Goal: Task Accomplishment & Management: Complete application form

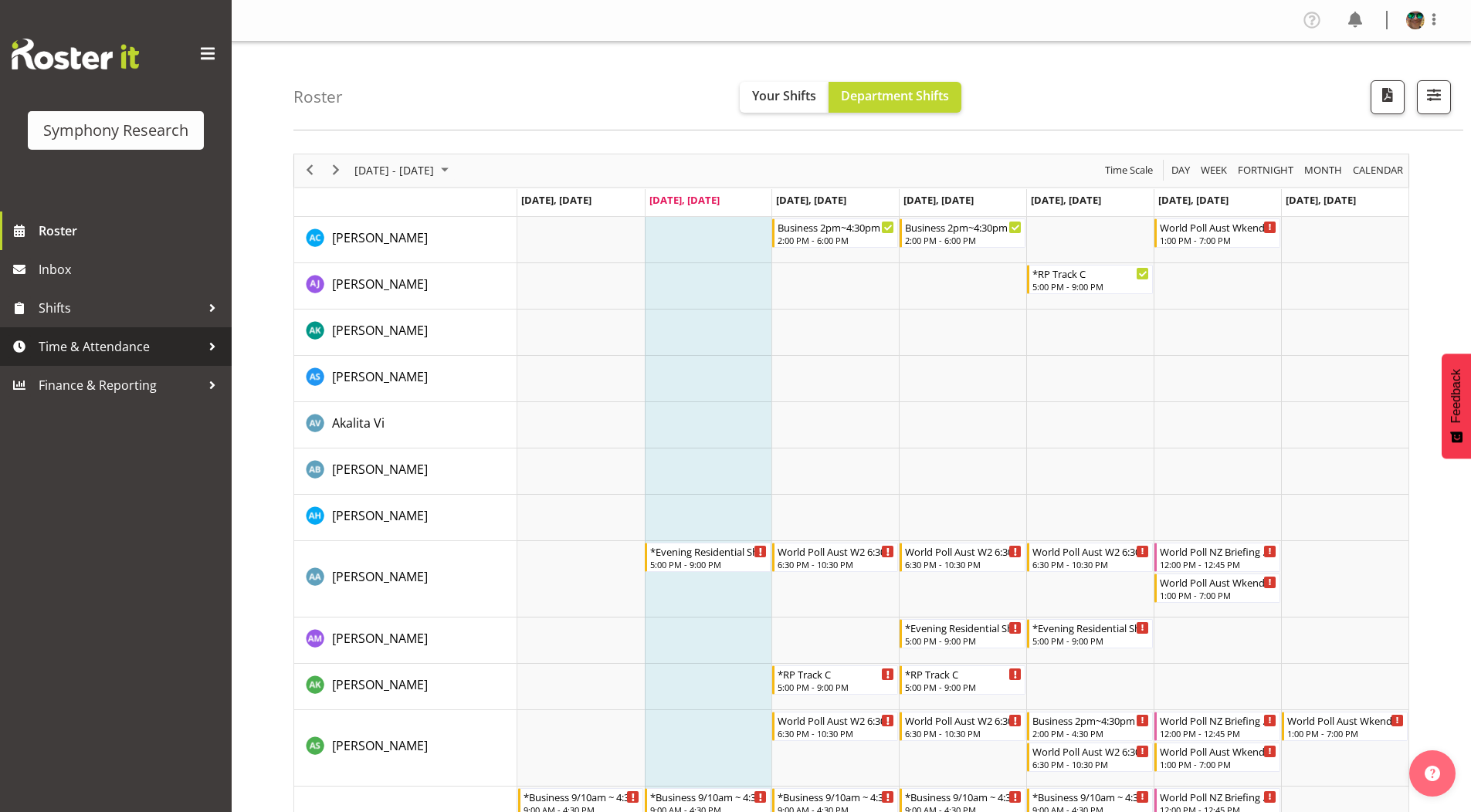
click at [84, 344] on span "Time & Attendance" at bounding box center [120, 347] width 162 height 23
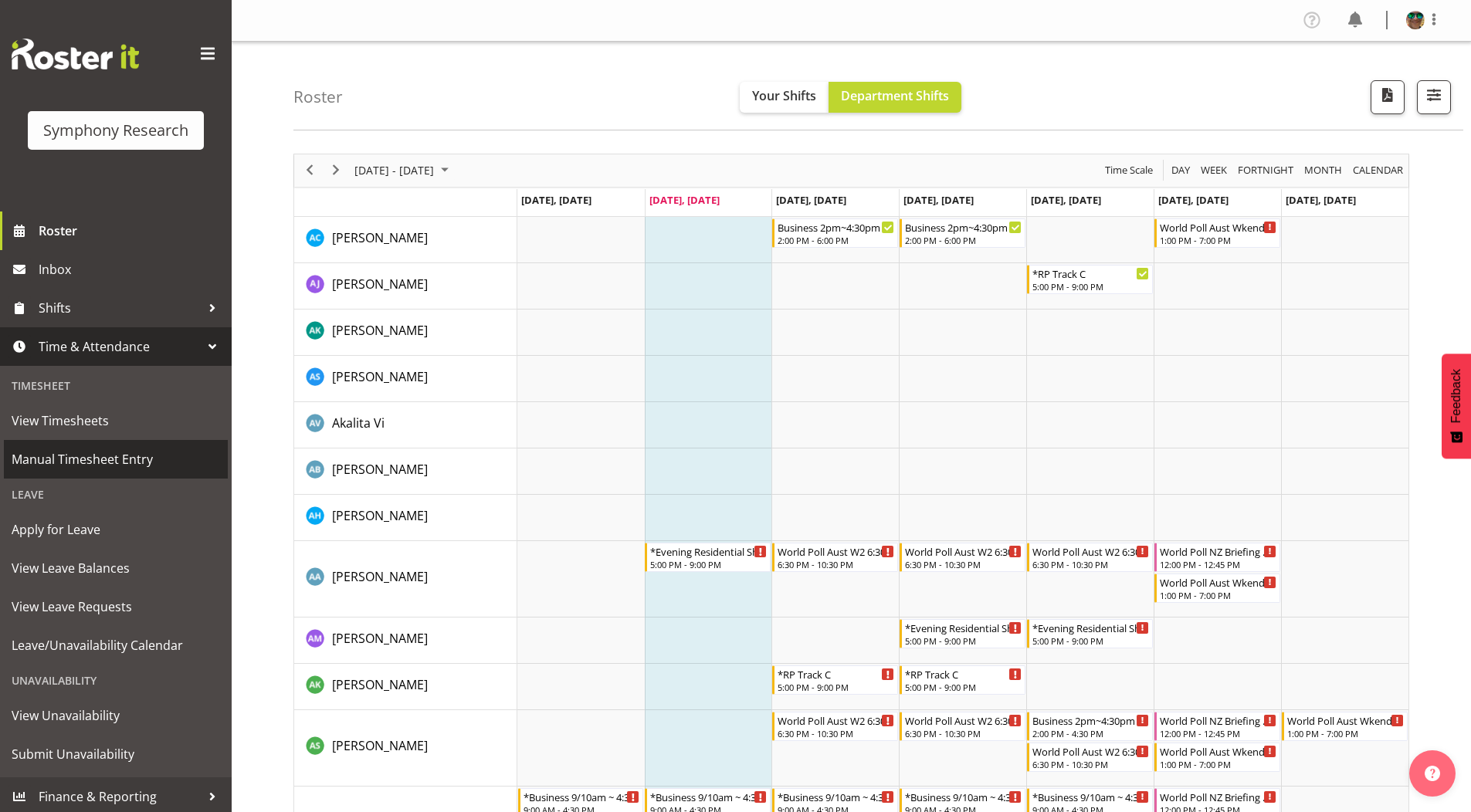
click at [64, 460] on span "Manual Timesheet Entry" at bounding box center [116, 459] width 209 height 23
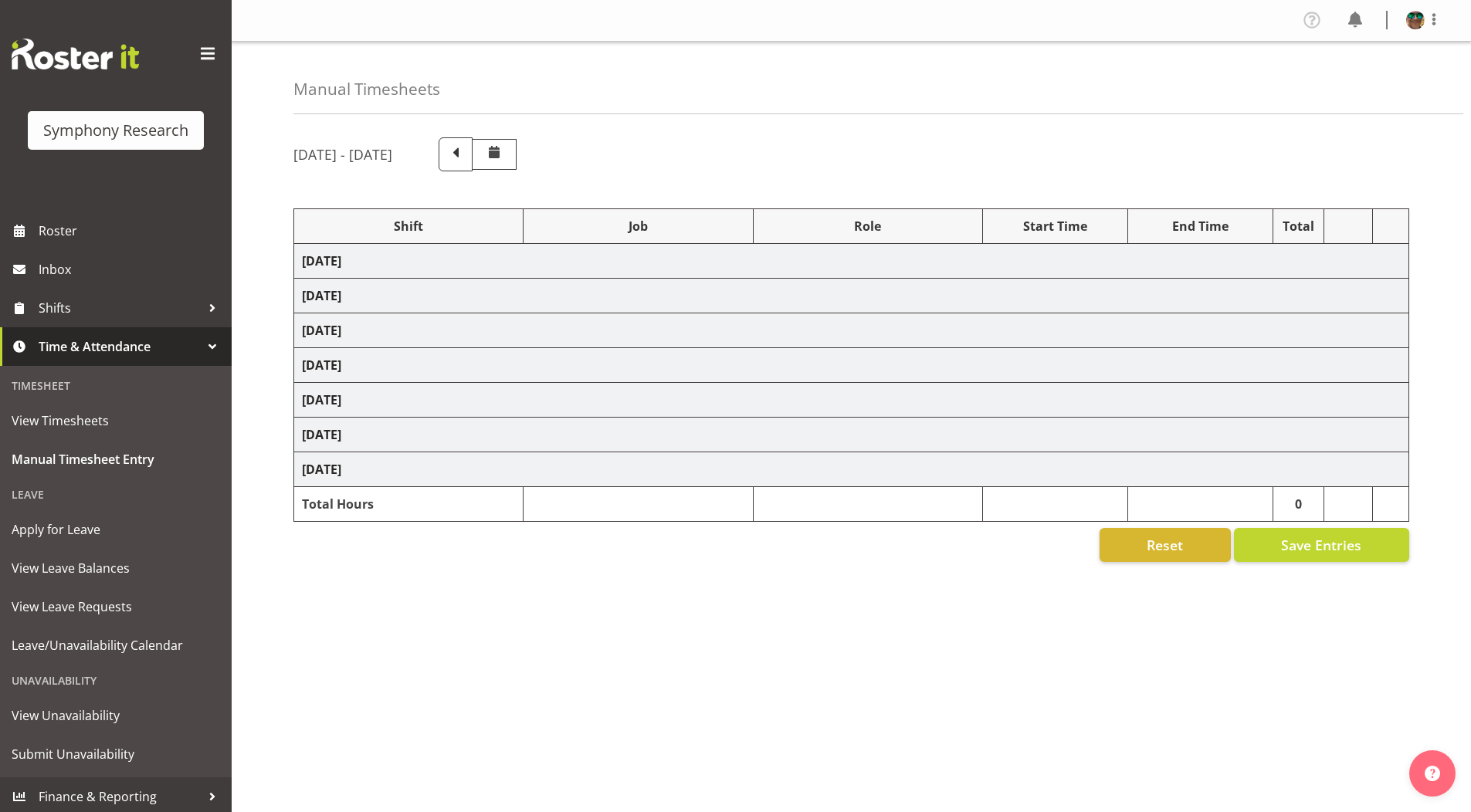
select select "4583"
select select "743"
select select "4583"
select select "9636"
select select "297"
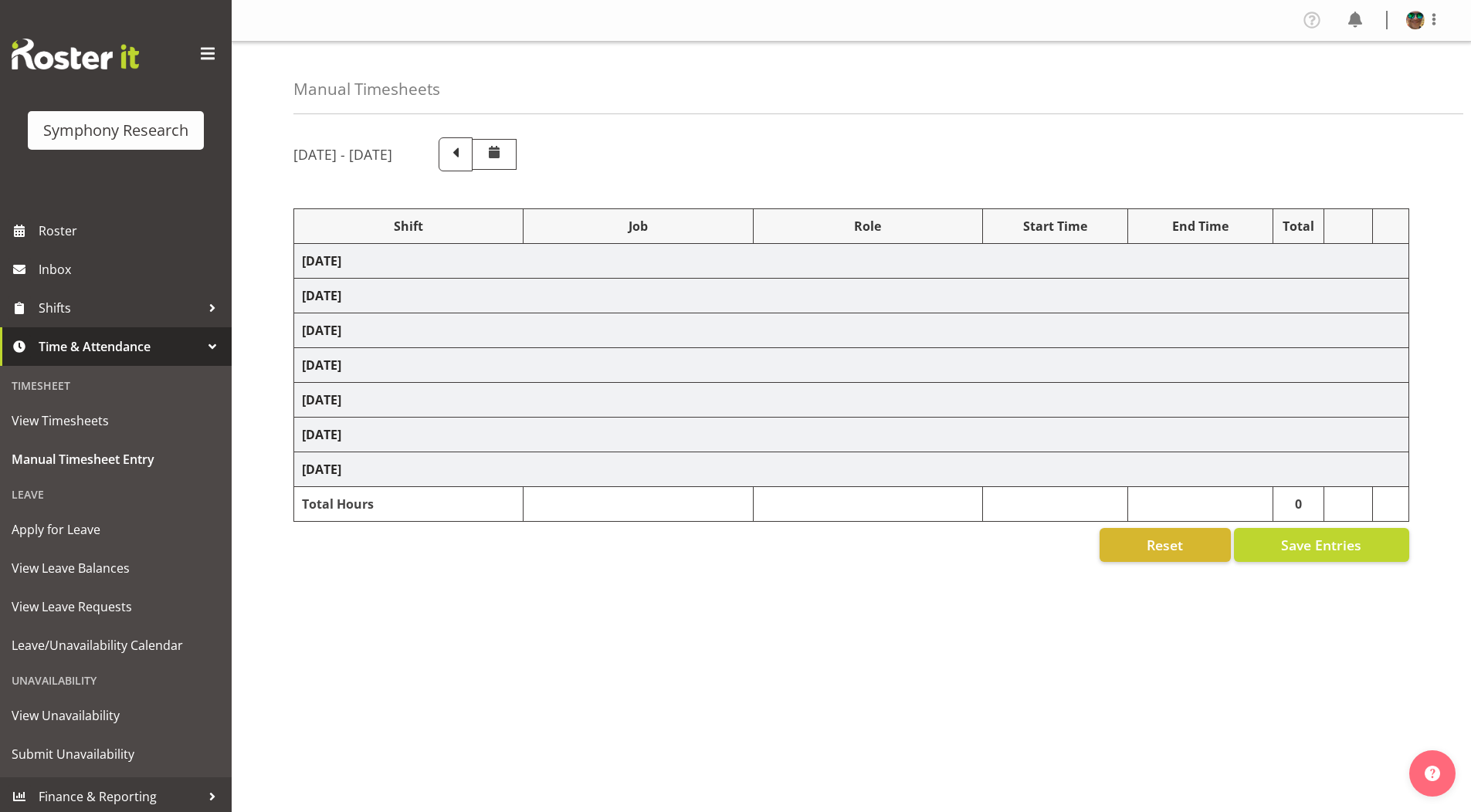
select select "4583"
select select "10242"
select select "4583"
select select "9426"
select select "4583"
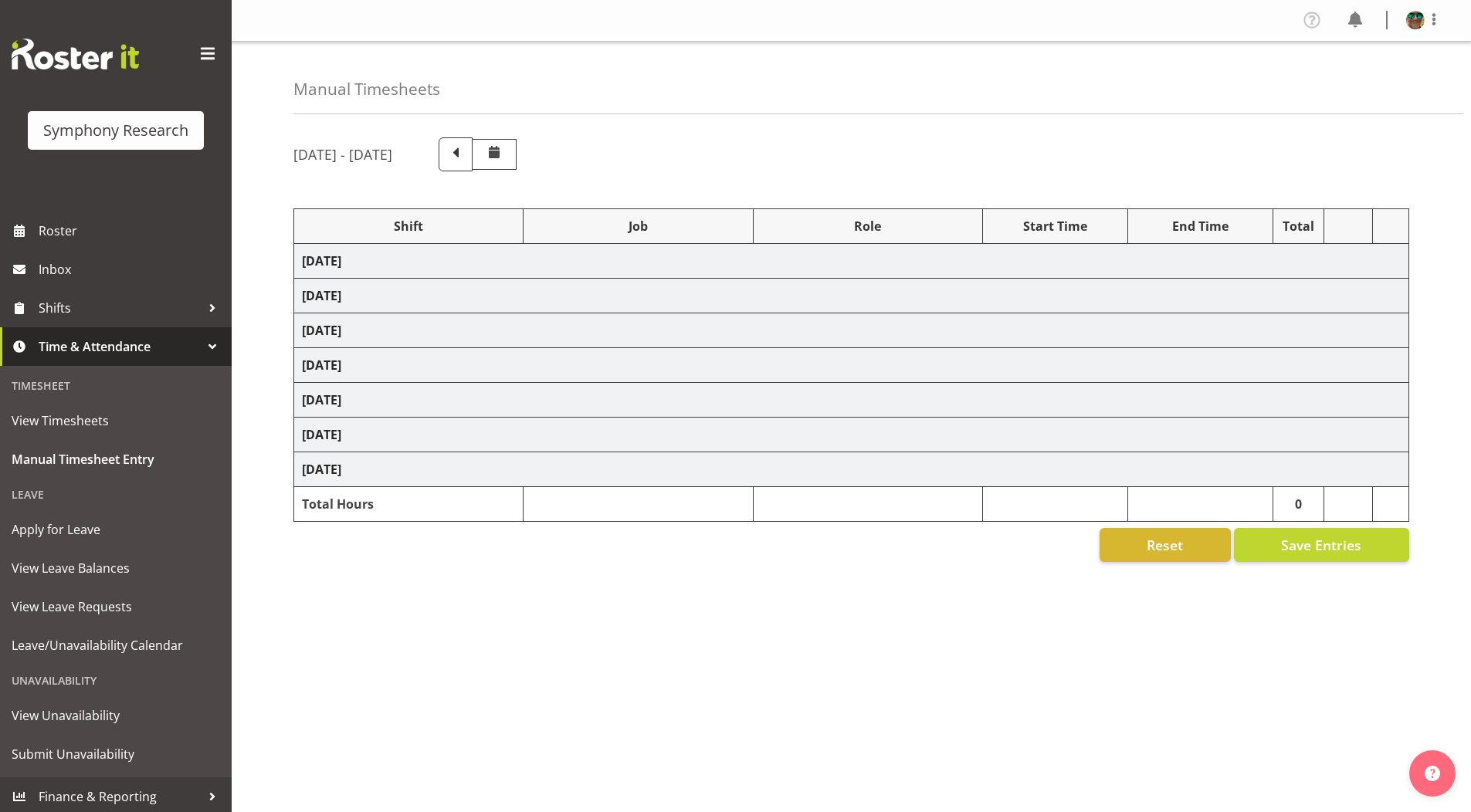
select select "10242"
select select "4583"
select select "10458"
select select "4583"
select select "10239"
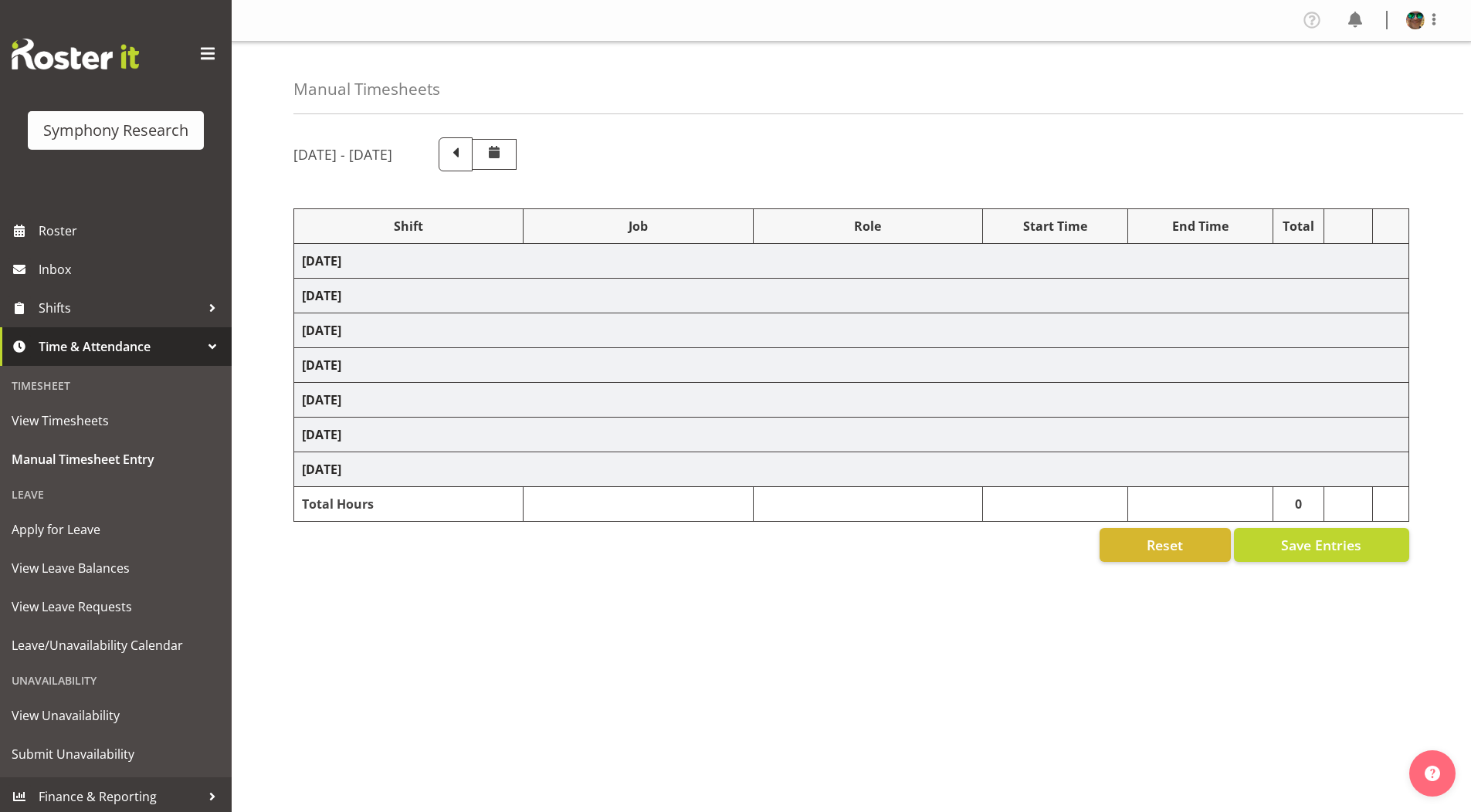
select select "4583"
select select "9636"
select select "4583"
select select "10420"
select select "4583"
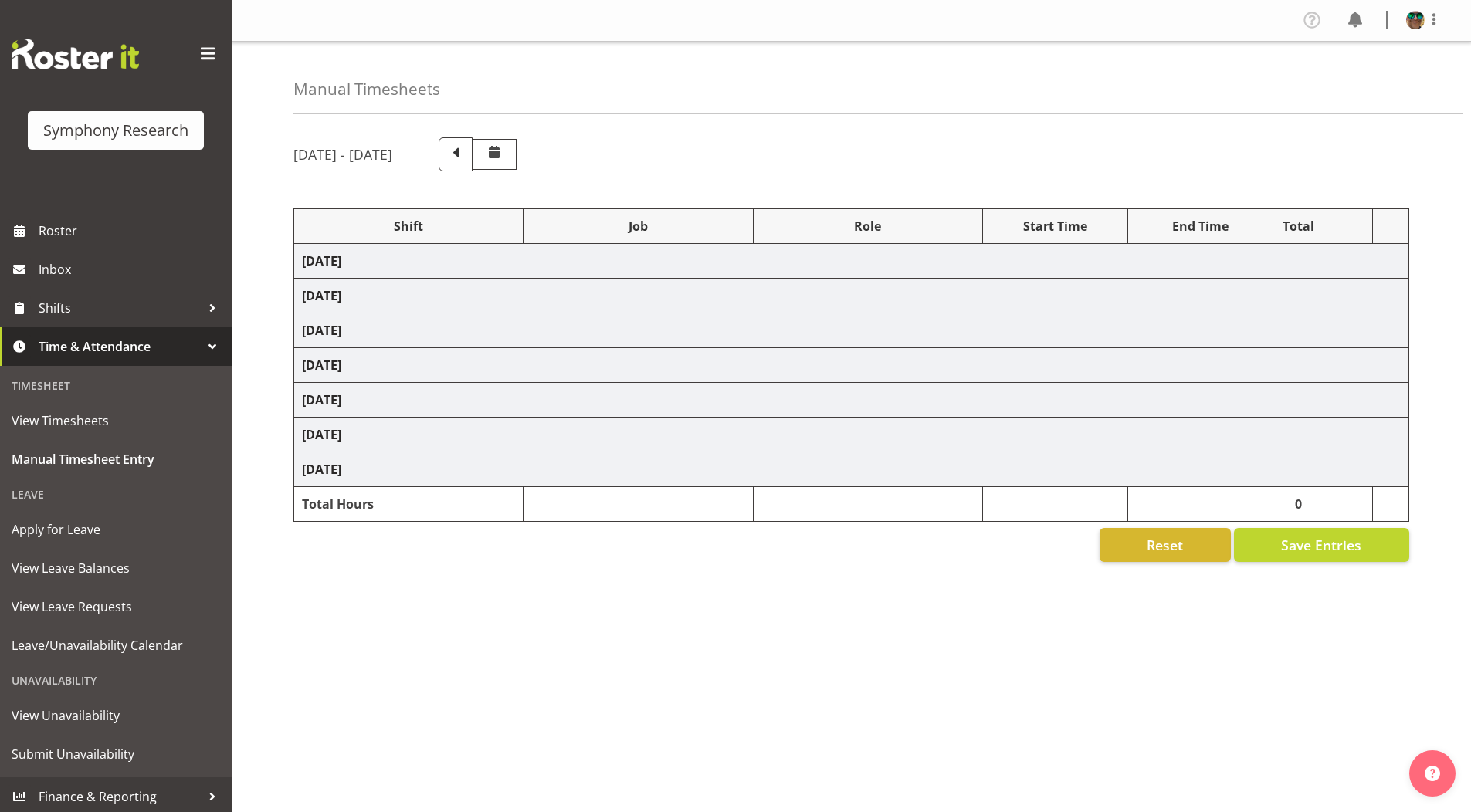
select select "9636"
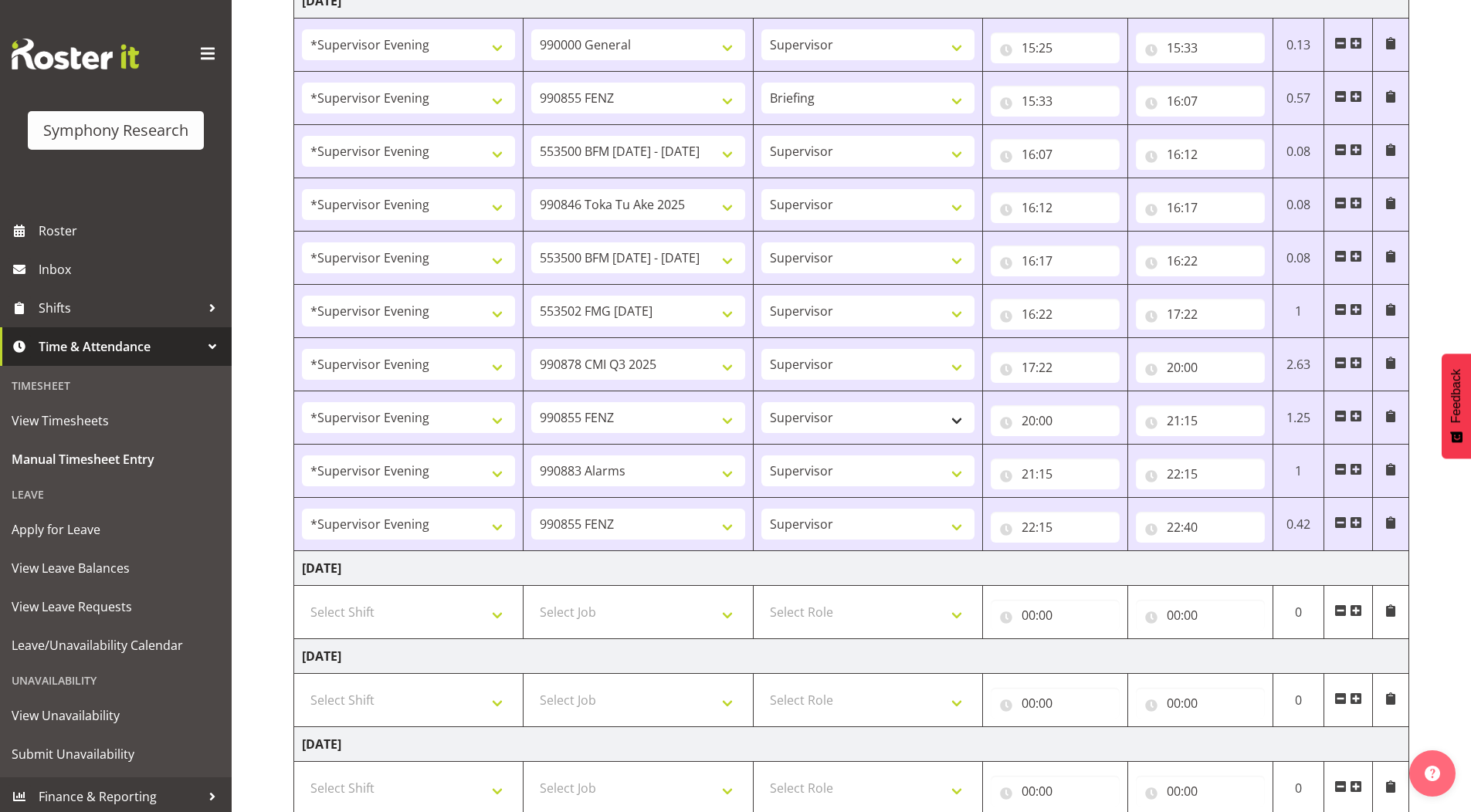
scroll to position [463, 0]
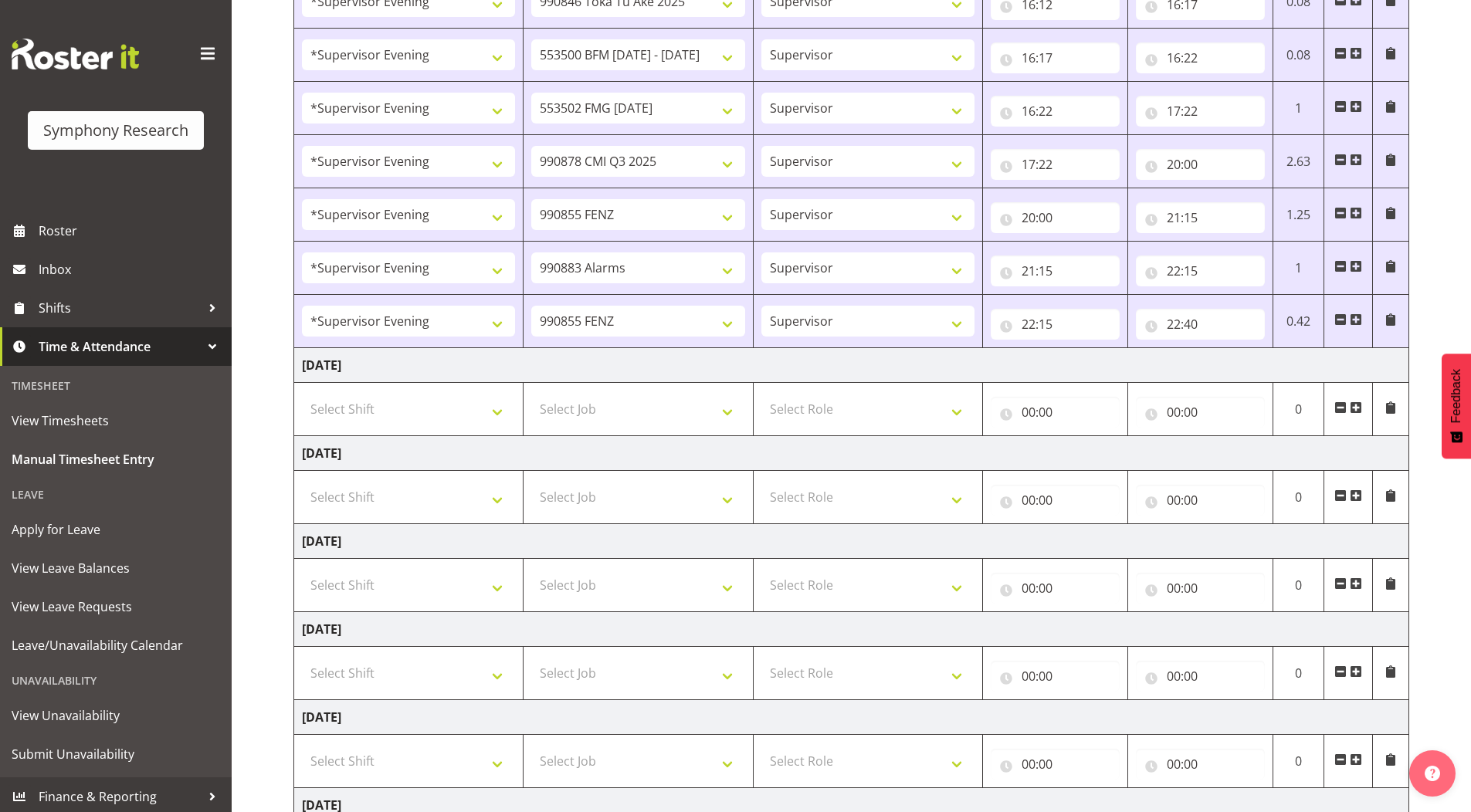
drag, startPoint x: 1356, startPoint y: 406, endPoint x: 757, endPoint y: 423, distance: 599.2
click at [1356, 405] on span at bounding box center [1356, 407] width 13 height 13
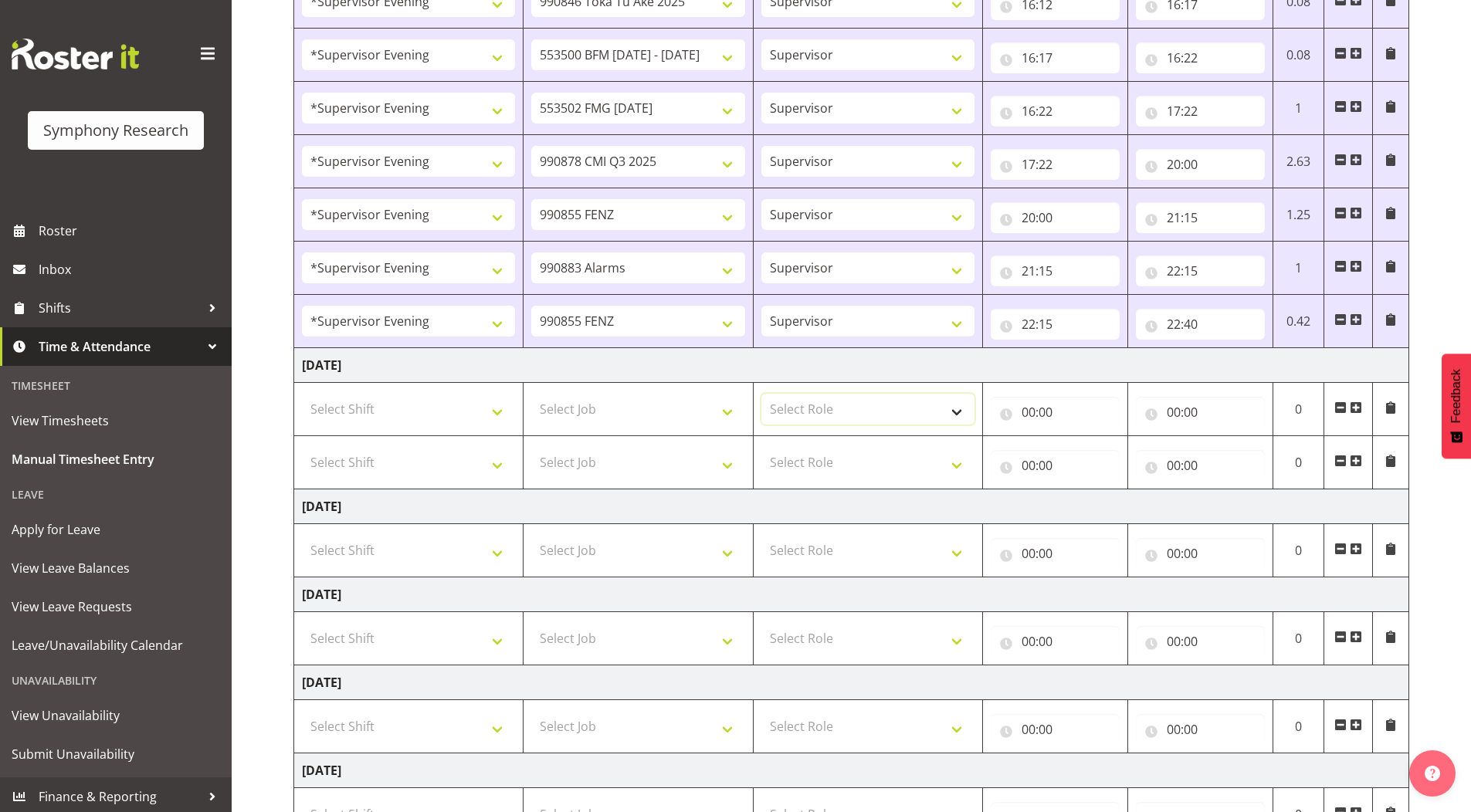
click at [782, 415] on select "Select Role Supervisor Briefing Interviewing" at bounding box center [868, 409] width 213 height 31
select select "45"
click at [761, 394] on select "Select Role Supervisor Briefing Interviewing" at bounding box center [868, 409] width 213 height 31
drag, startPoint x: 794, startPoint y: 458, endPoint x: 797, endPoint y: 478, distance: 20.2
click at [794, 458] on select "Select Role Supervisor Briefing Interviewing" at bounding box center [868, 463] width 213 height 31
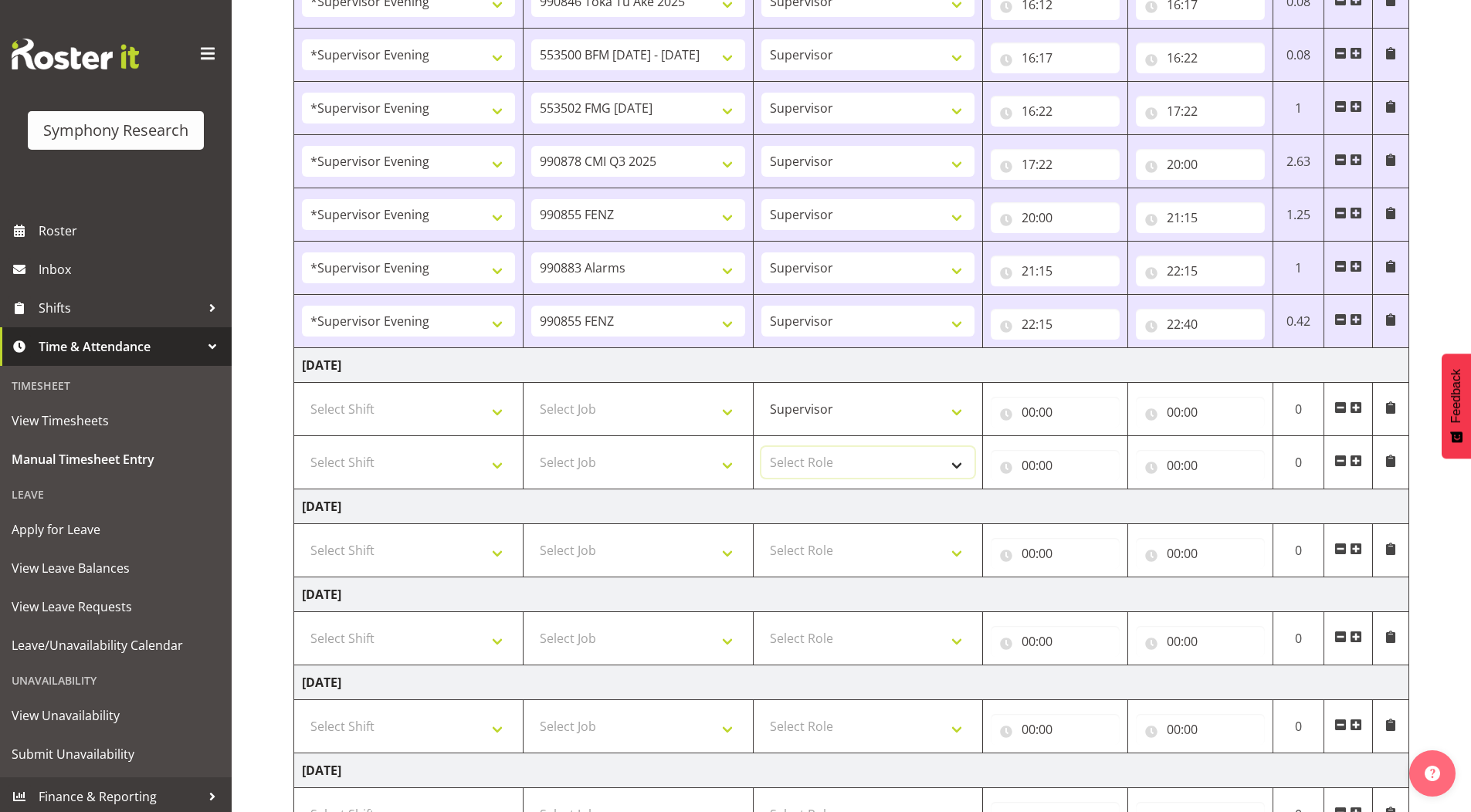
select select "45"
click at [761, 447] on select "Select Role Supervisor Briefing Interviewing" at bounding box center [868, 463] width 213 height 31
click at [1354, 462] on span at bounding box center [1356, 461] width 13 height 13
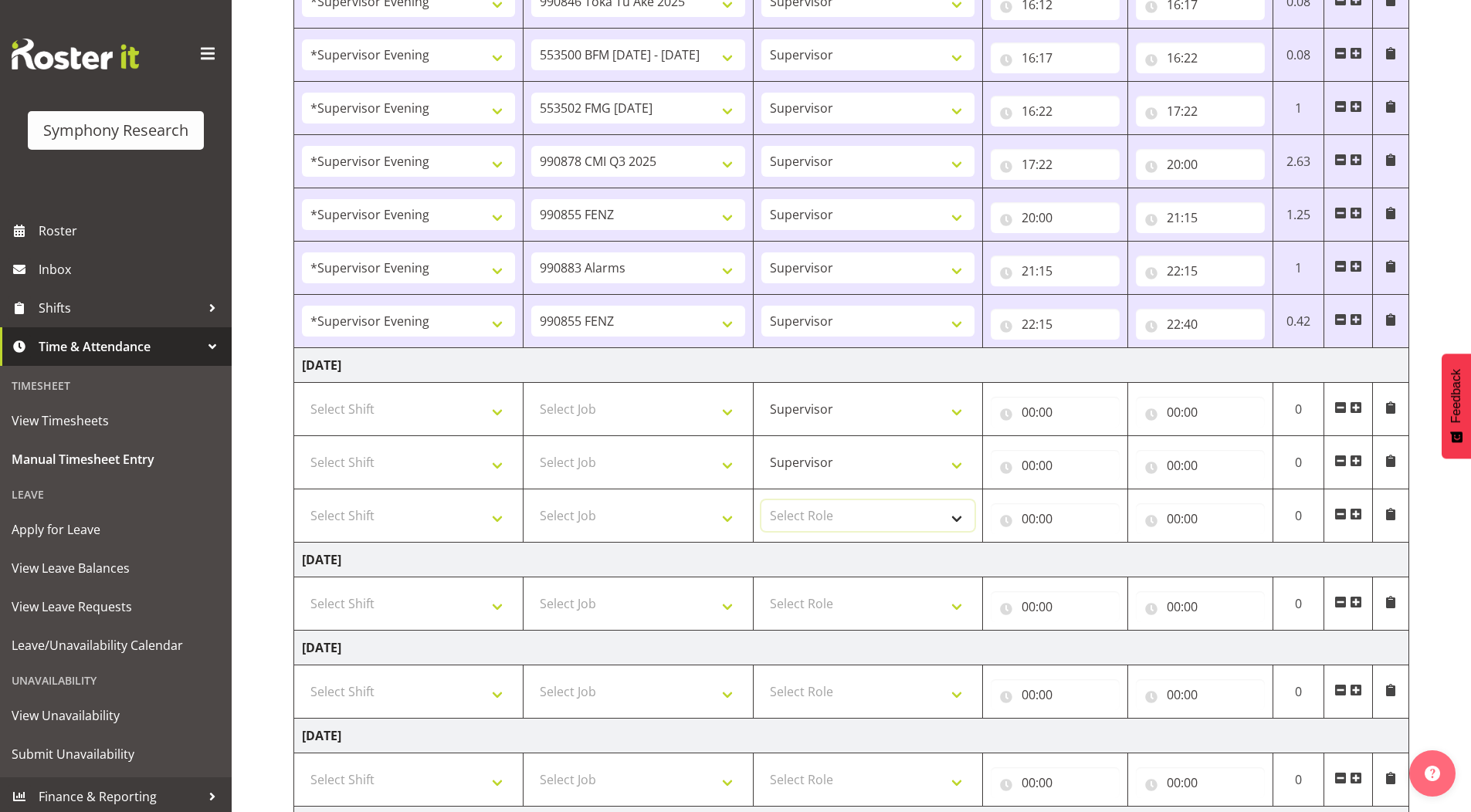
drag, startPoint x: 826, startPoint y: 510, endPoint x: 819, endPoint y: 515, distance: 8.6
click at [826, 510] on select "Select Role Supervisor Briefing Interviewing" at bounding box center [868, 516] width 213 height 31
select select "45"
click at [761, 500] on select "Select Role Supervisor Briefing Interviewing" at bounding box center [868, 516] width 213 height 31
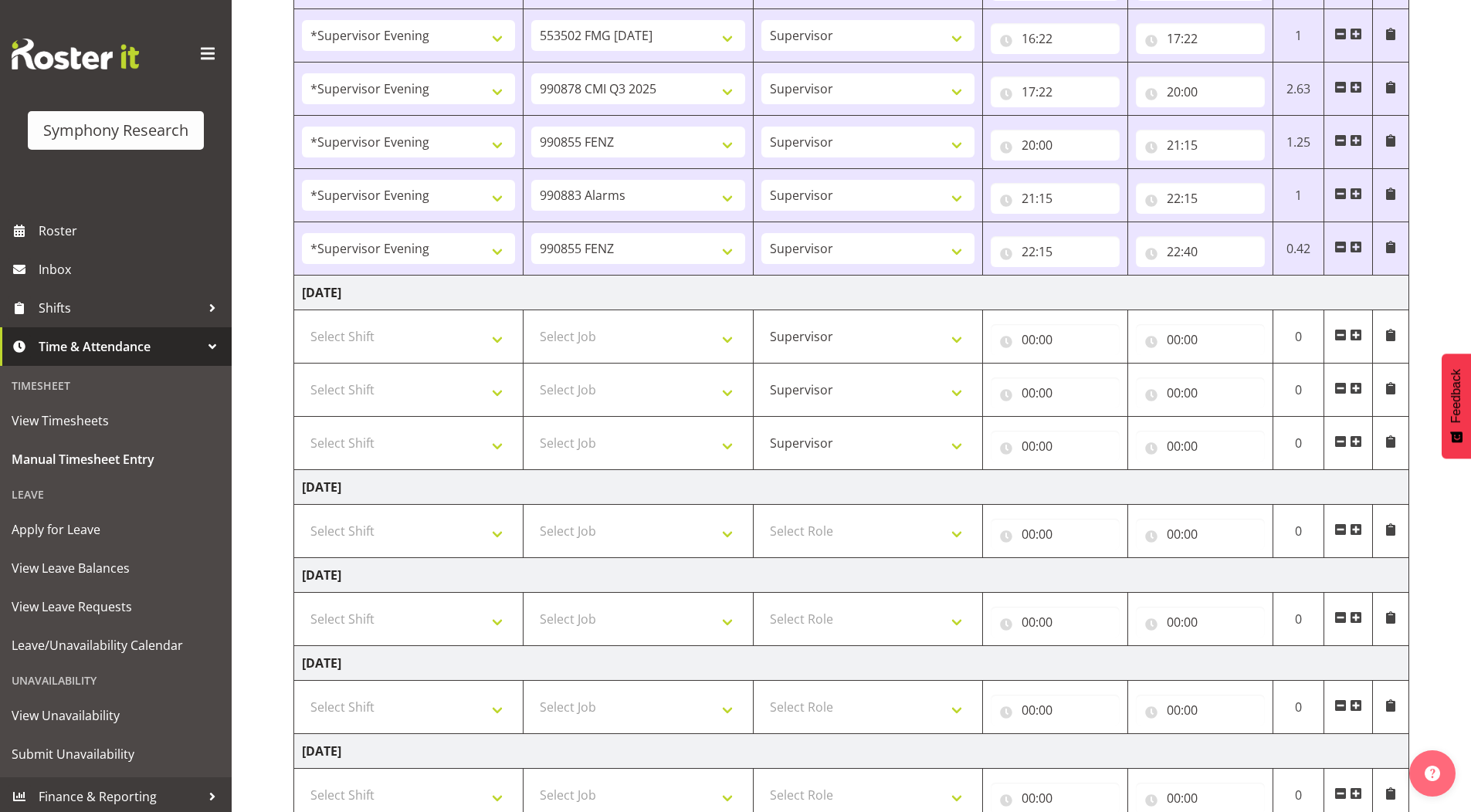
scroll to position [540, 0]
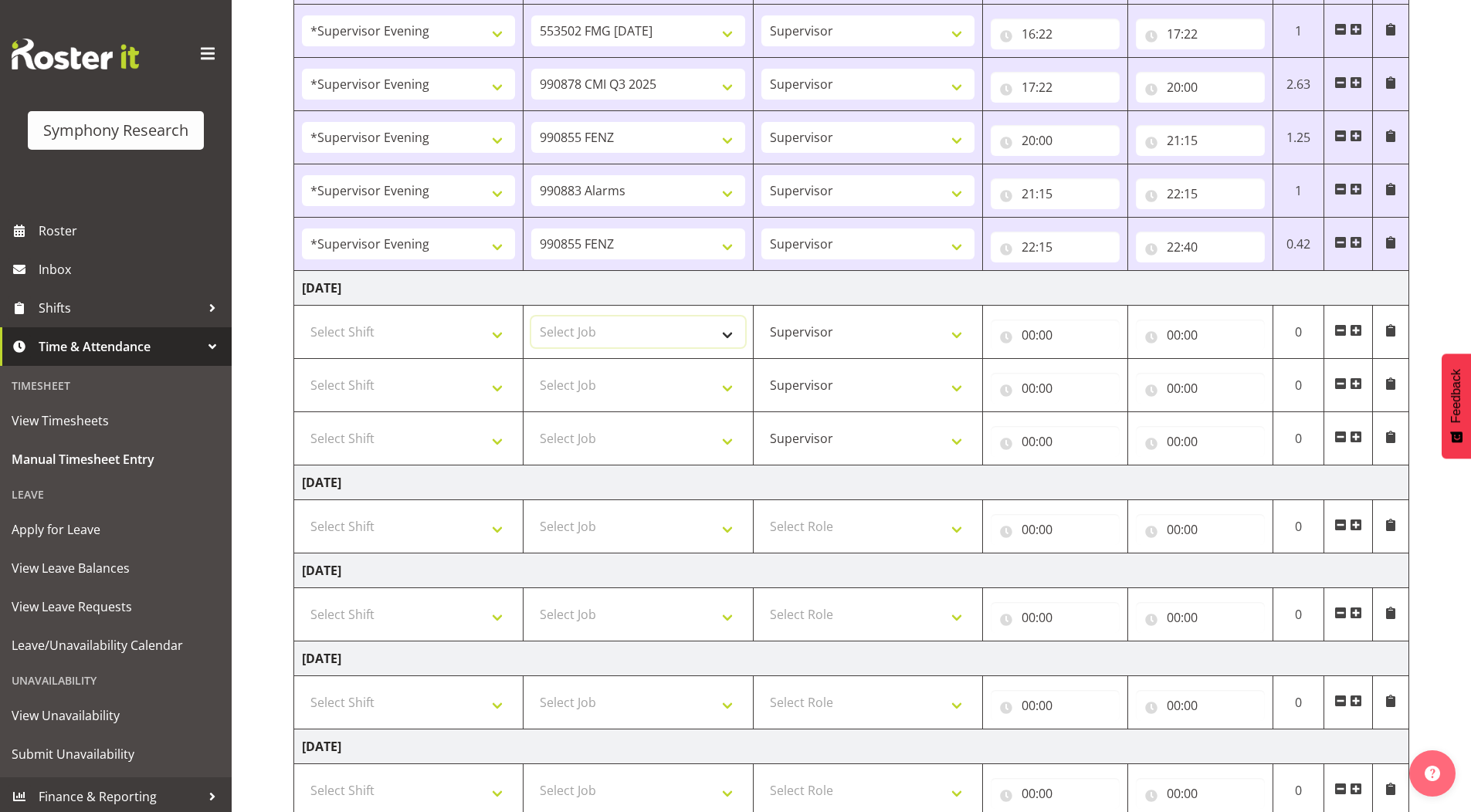
click at [579, 332] on select "Select Job 550060 IF Admin 553492 World Poll Aus Wave 2 Main 2025 553500 BFM [D…" at bounding box center [638, 332] width 213 height 31
select select "10242"
click at [531, 317] on select "Select Job 550060 IF Admin 553492 World Poll Aus Wave 2 Main 2025 553500 BFM [D…" at bounding box center [638, 332] width 213 height 31
click at [584, 381] on select "Select Job 550060 IF Admin 553492 World Poll Aus Wave 2 Main 2025 553500 BFM [D…" at bounding box center [638, 385] width 213 height 31
select select "10242"
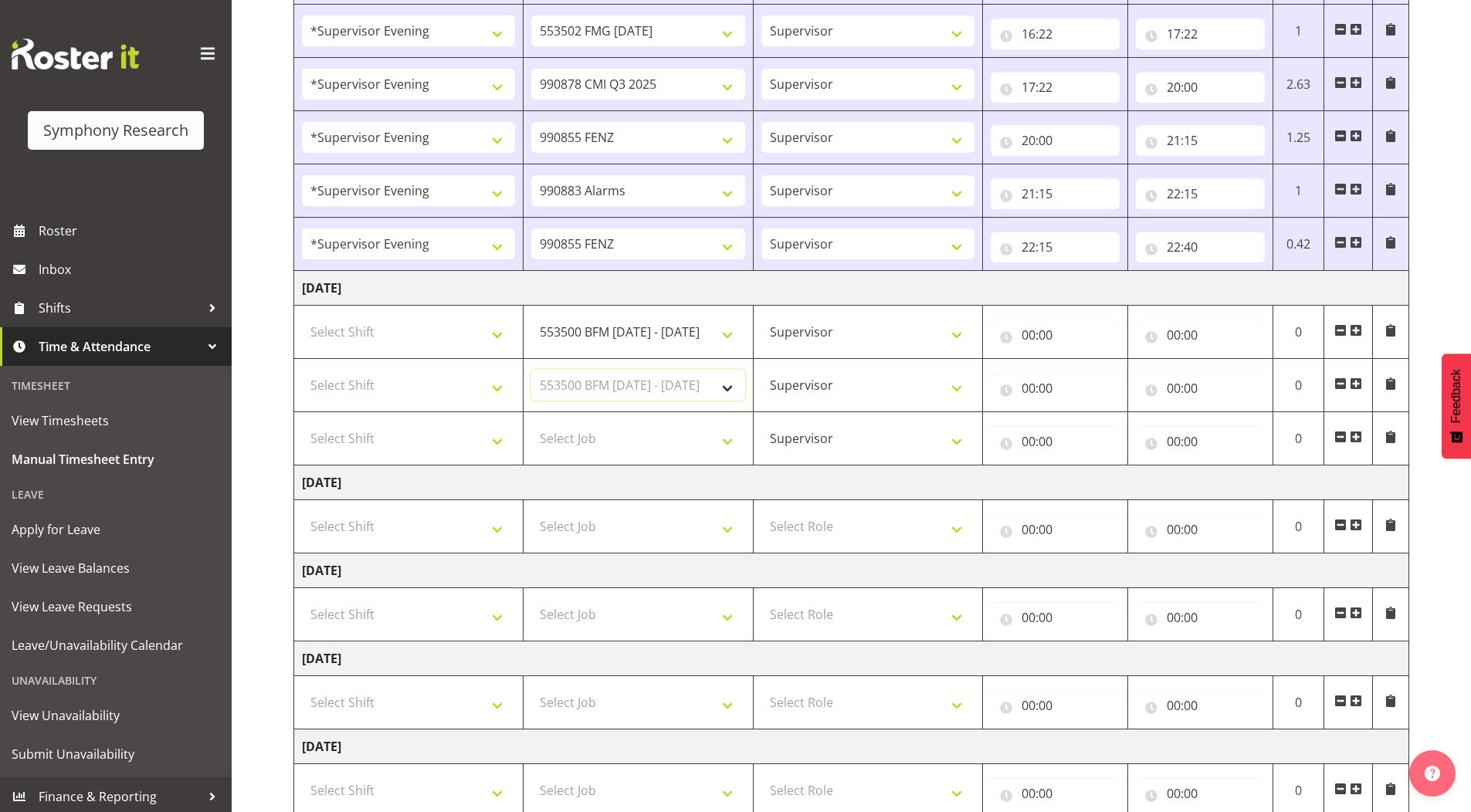
click at [531, 369] on select "Select Job 550060 IF Admin 553492 World Poll Aus Wave 2 Main 2025 553500 BFM [D…" at bounding box center [638, 385] width 213 height 31
click at [581, 437] on select "Select Job 550060 IF Admin 553492 World Poll Aus Wave 2 Main 2025 553500 BFM [D…" at bounding box center [638, 439] width 213 height 31
select select "9426"
click at [531, 423] on select "Select Job 550060 IF Admin 553492 World Poll Aus Wave 2 Main 2025 553500 BFM [D…" at bounding box center [638, 439] width 213 height 31
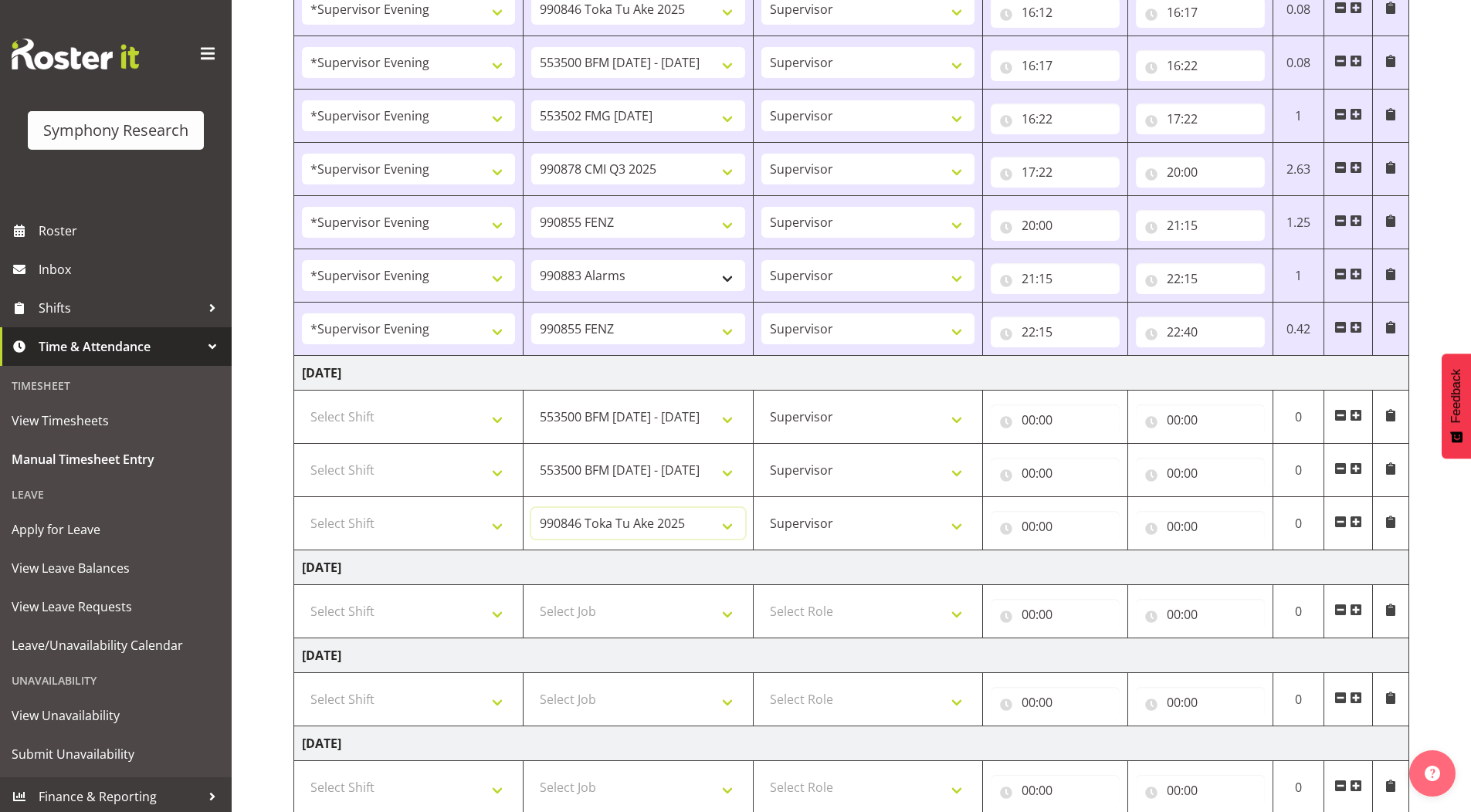
scroll to position [463, 0]
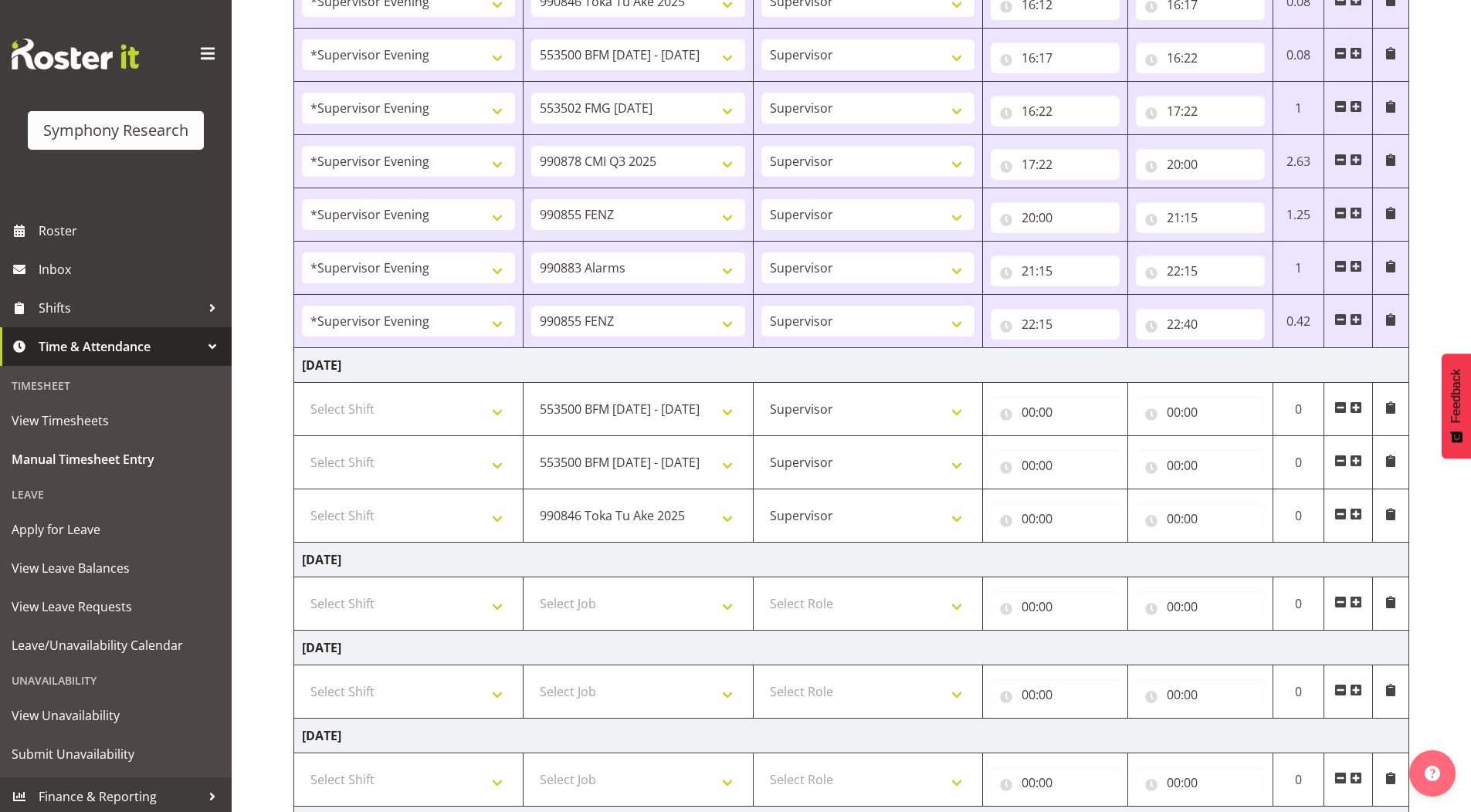
click at [1354, 515] on span at bounding box center [1356, 514] width 13 height 13
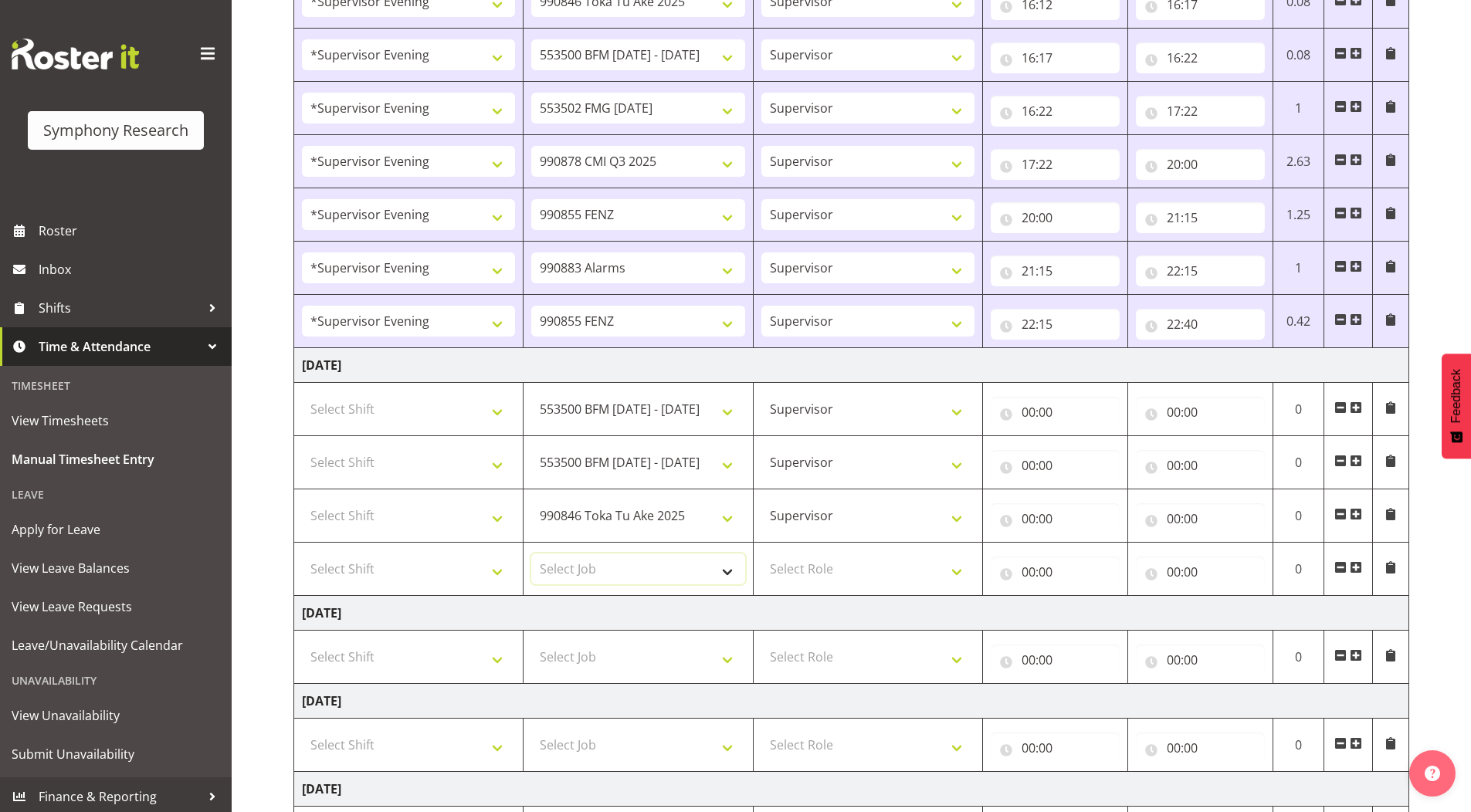
click at [583, 569] on select "Select Job 550060 IF Admin 553492 World Poll Aus Wave 2 Main 2025 553500 BFM [D…" at bounding box center [638, 569] width 213 height 31
select select "10420"
click at [531, 554] on select "Select Job 550060 IF Admin 553492 World Poll Aus Wave 2 Main 2025 553500 BFM [D…" at bounding box center [638, 569] width 213 height 31
drag, startPoint x: 1358, startPoint y: 564, endPoint x: 1214, endPoint y: 569, distance: 144.1
click at [1359, 564] on span at bounding box center [1356, 567] width 13 height 13
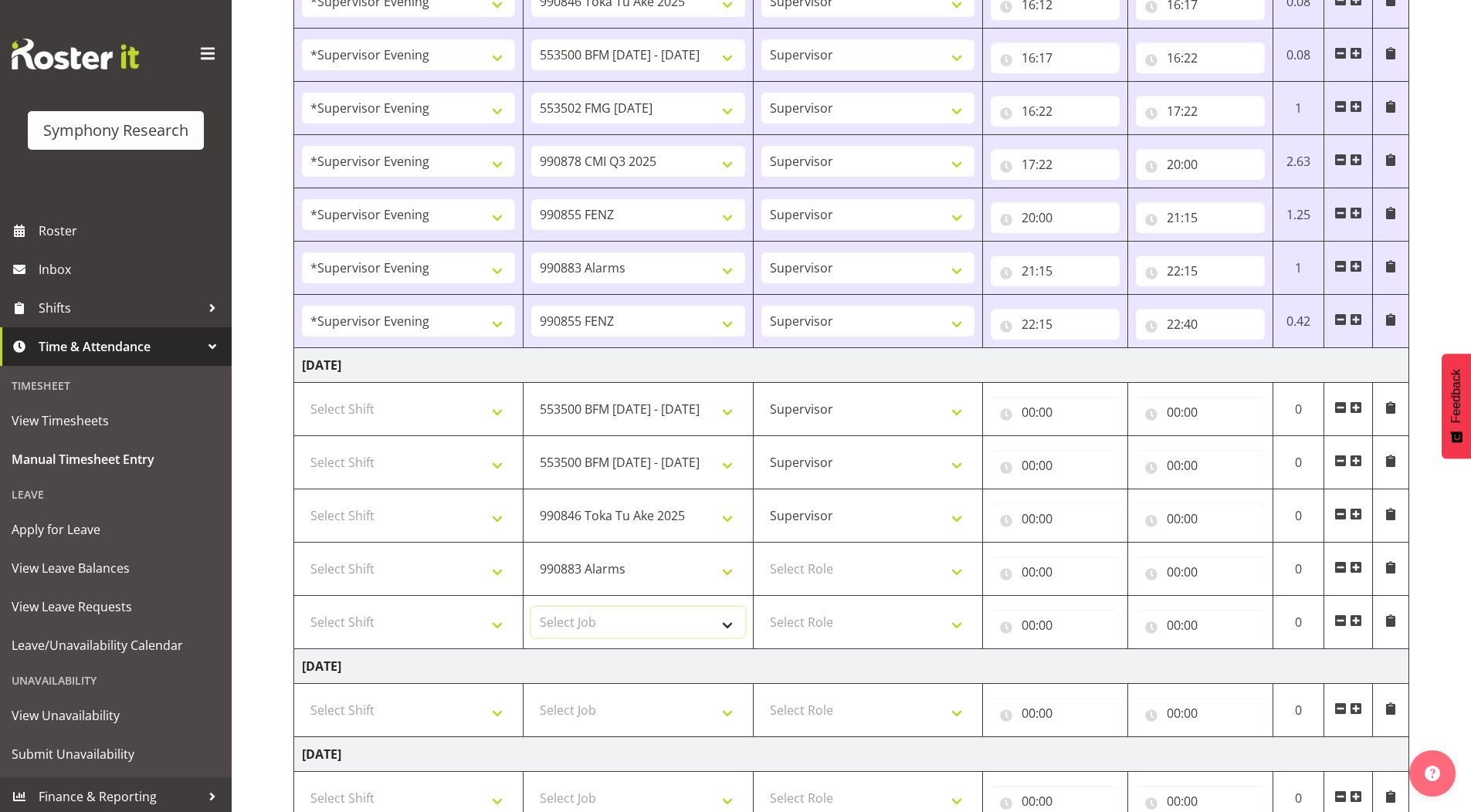
click at [609, 621] on select "Select Job 550060 IF Admin 553492 World Poll Aus Wave 2 Main 2025 553500 BFM [D…" at bounding box center [638, 623] width 213 height 31
select select "10458"
click at [531, 607] on select "Select Job 550060 IF Admin 553492 World Poll Aus Wave 2 Main 2025 553500 BFM [D…" at bounding box center [638, 623] width 213 height 31
click at [1359, 622] on span at bounding box center [1356, 621] width 13 height 13
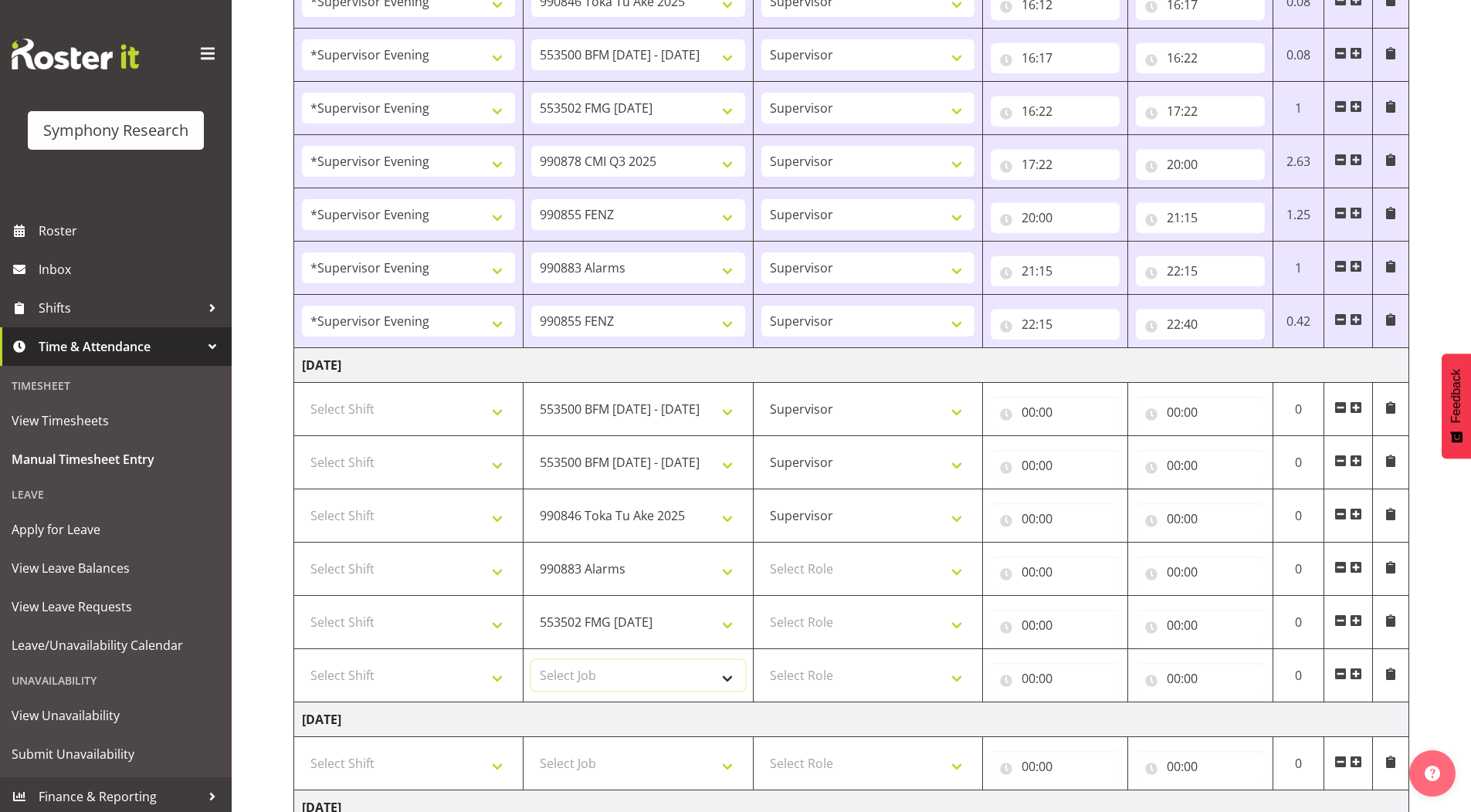
click at [578, 668] on select "Select Job 550060 IF Admin 553492 World Poll Aus Wave 2 Main 2025 553500 BFM [D…" at bounding box center [638, 676] width 213 height 31
select select "9636"
click at [531, 660] on select "Select Job 550060 IF Admin 553492 World Poll Aus Wave 2 Main 2025 553500 BFM [D…" at bounding box center [638, 676] width 213 height 31
click at [1351, 674] on span at bounding box center [1356, 674] width 13 height 13
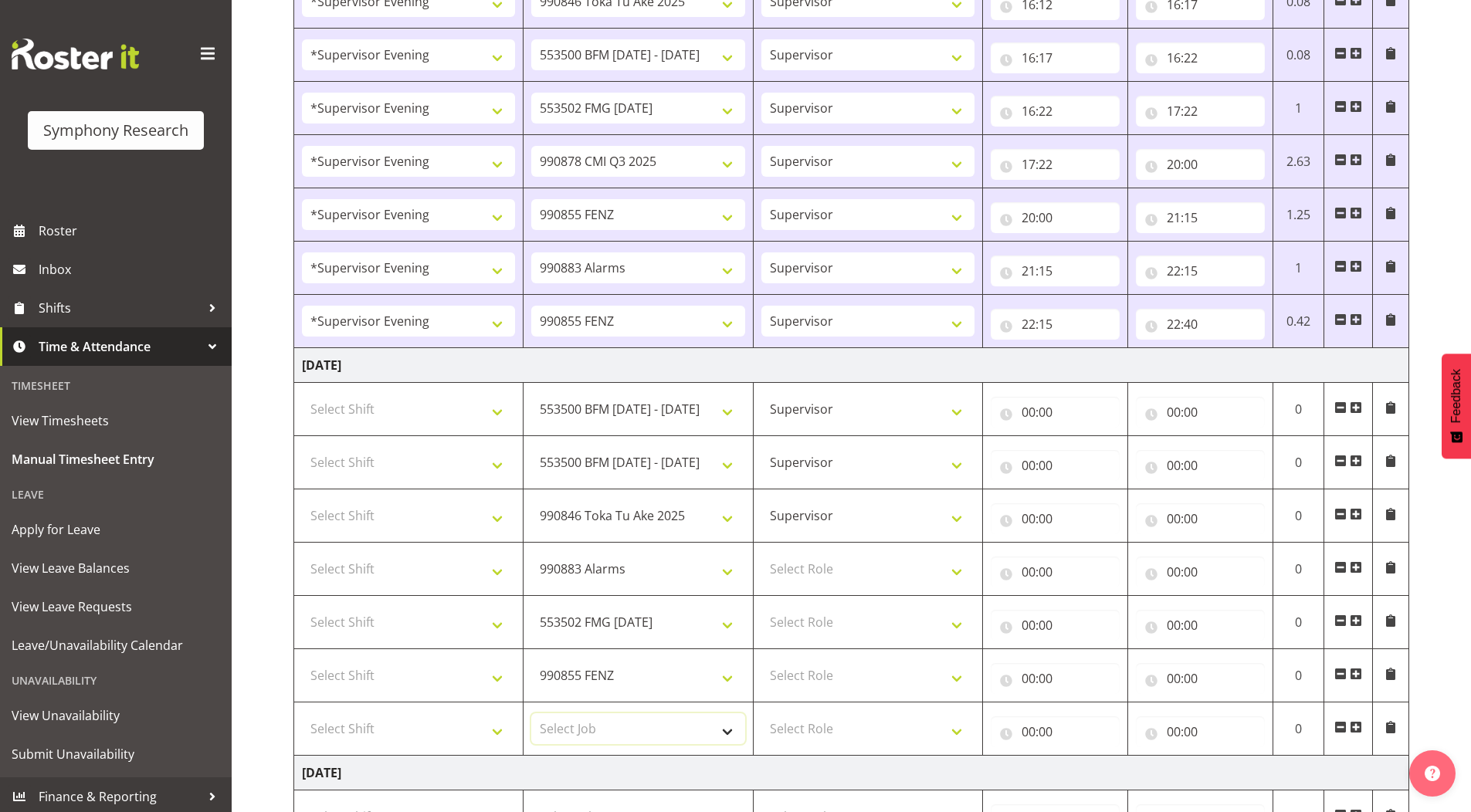
click at [571, 729] on select "Select Job 550060 IF Admin 553492 World Poll Aus Wave 2 Main 2025 553500 BFM [D…" at bounding box center [638, 729] width 213 height 31
select select "10239"
click at [531, 714] on select "Select Job 550060 IF Admin 553492 World Poll Aus Wave 2 Main 2025 553500 BFM [D…" at bounding box center [638, 729] width 213 height 31
click at [795, 524] on select "Supervisor Briefing Interviewing" at bounding box center [868, 516] width 213 height 31
click at [761, 500] on select "Supervisor Briefing Interviewing" at bounding box center [868, 516] width 213 height 31
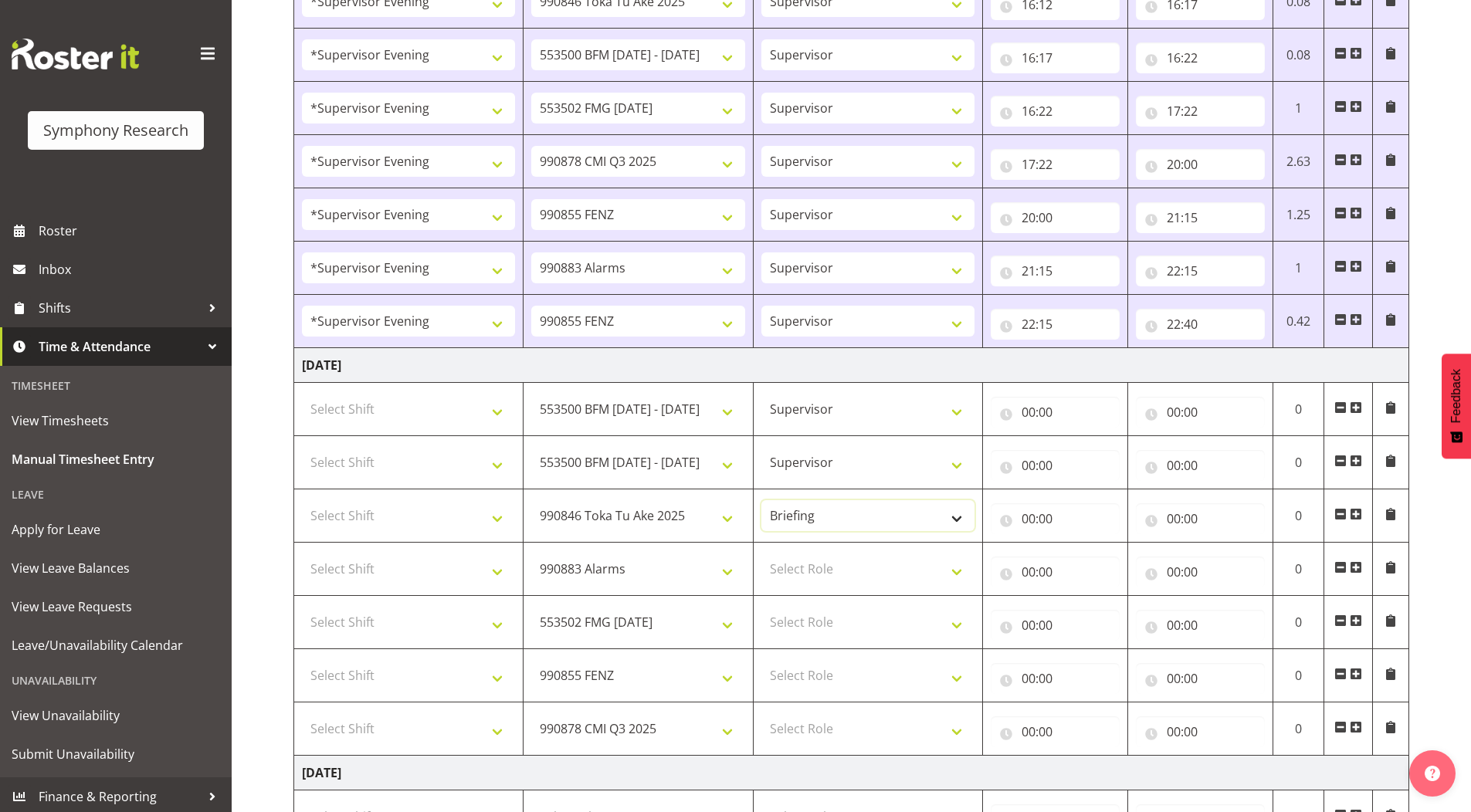
click at [782, 516] on select "Supervisor Briefing Interviewing" at bounding box center [868, 516] width 213 height 31
select select "45"
click at [761, 500] on select "Supervisor Briefing Interviewing" at bounding box center [868, 516] width 213 height 31
click at [788, 567] on select "Select Role Supervisor Briefing Interviewing" at bounding box center [868, 569] width 213 height 31
select select "45"
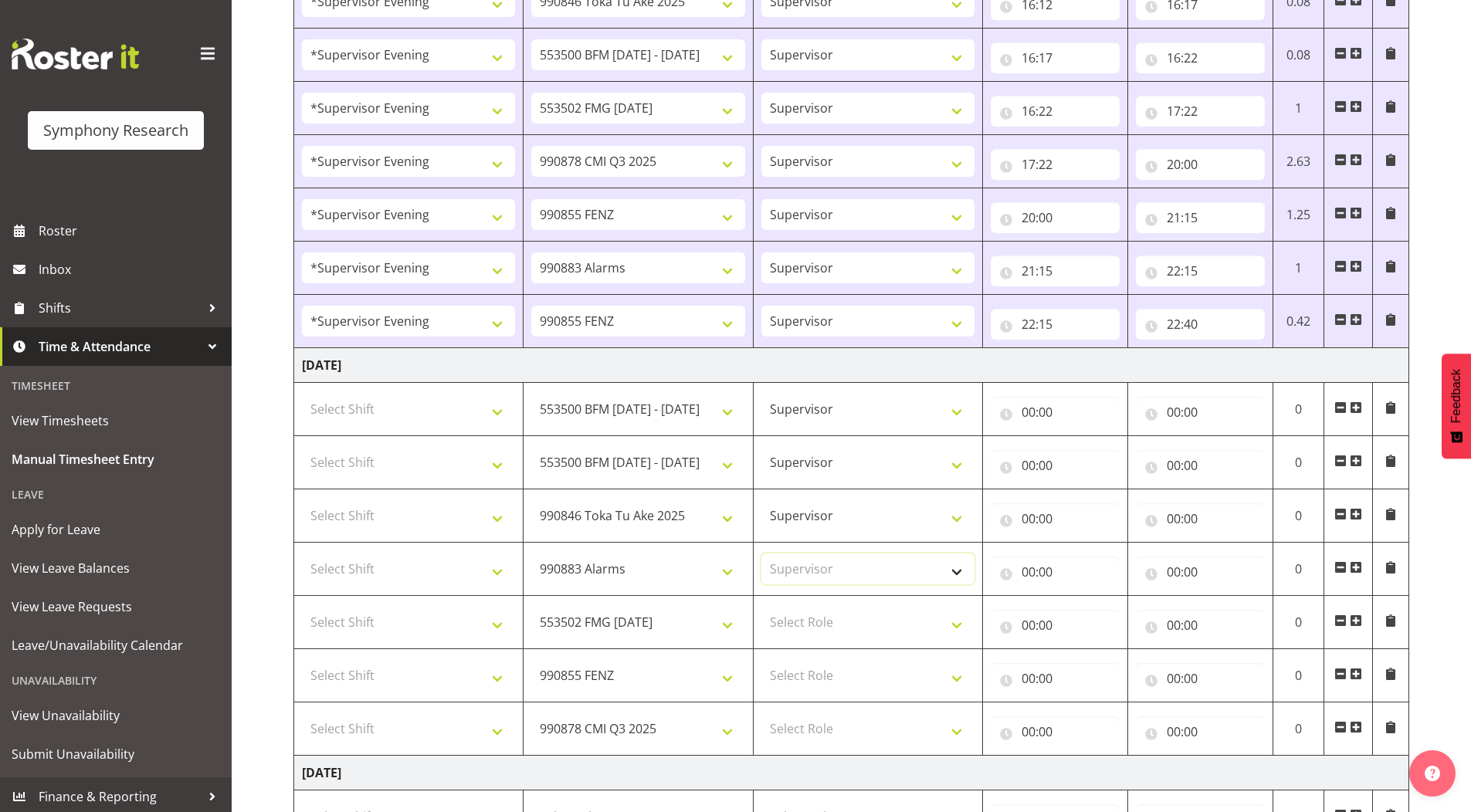
click at [761, 554] on select "Select Role Supervisor Briefing Interviewing" at bounding box center [868, 569] width 213 height 31
click at [798, 620] on select "Select Role Supervisor Briefing Interviewing" at bounding box center [868, 623] width 213 height 31
select select "45"
click at [761, 607] on select "Select Role Supervisor Briefing Interviewing" at bounding box center [868, 623] width 213 height 31
click at [809, 677] on select "Select Role Supervisor Briefing Interviewing" at bounding box center [868, 676] width 213 height 31
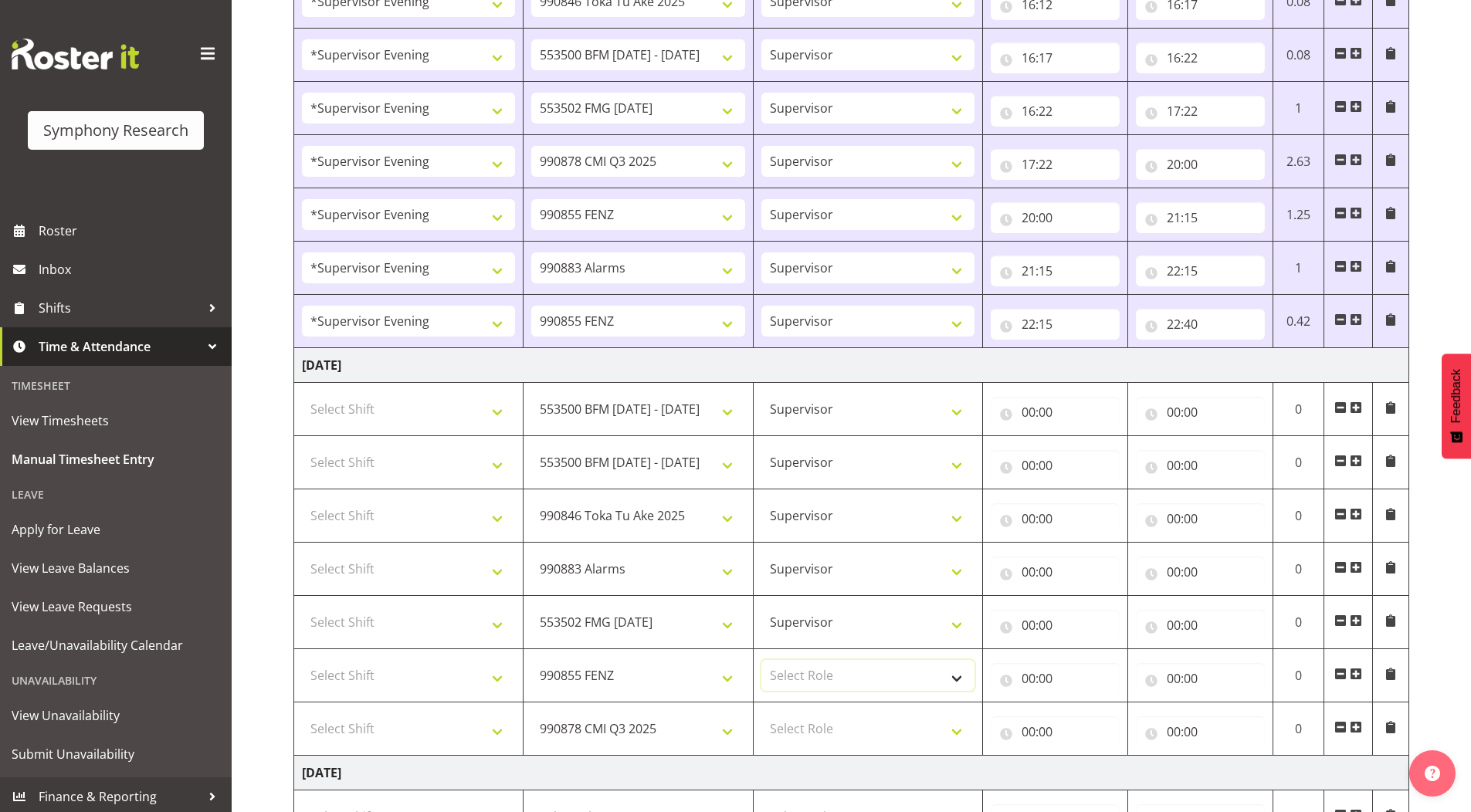
select select "45"
click at [761, 660] on select "Select Role Supervisor Briefing Interviewing" at bounding box center [868, 676] width 213 height 31
click at [800, 715] on select "Select Role Supervisor Briefing Interviewing" at bounding box center [868, 729] width 213 height 31
select select "45"
click at [761, 714] on select "Select Role Supervisor Briefing Interviewing" at bounding box center [868, 729] width 213 height 31
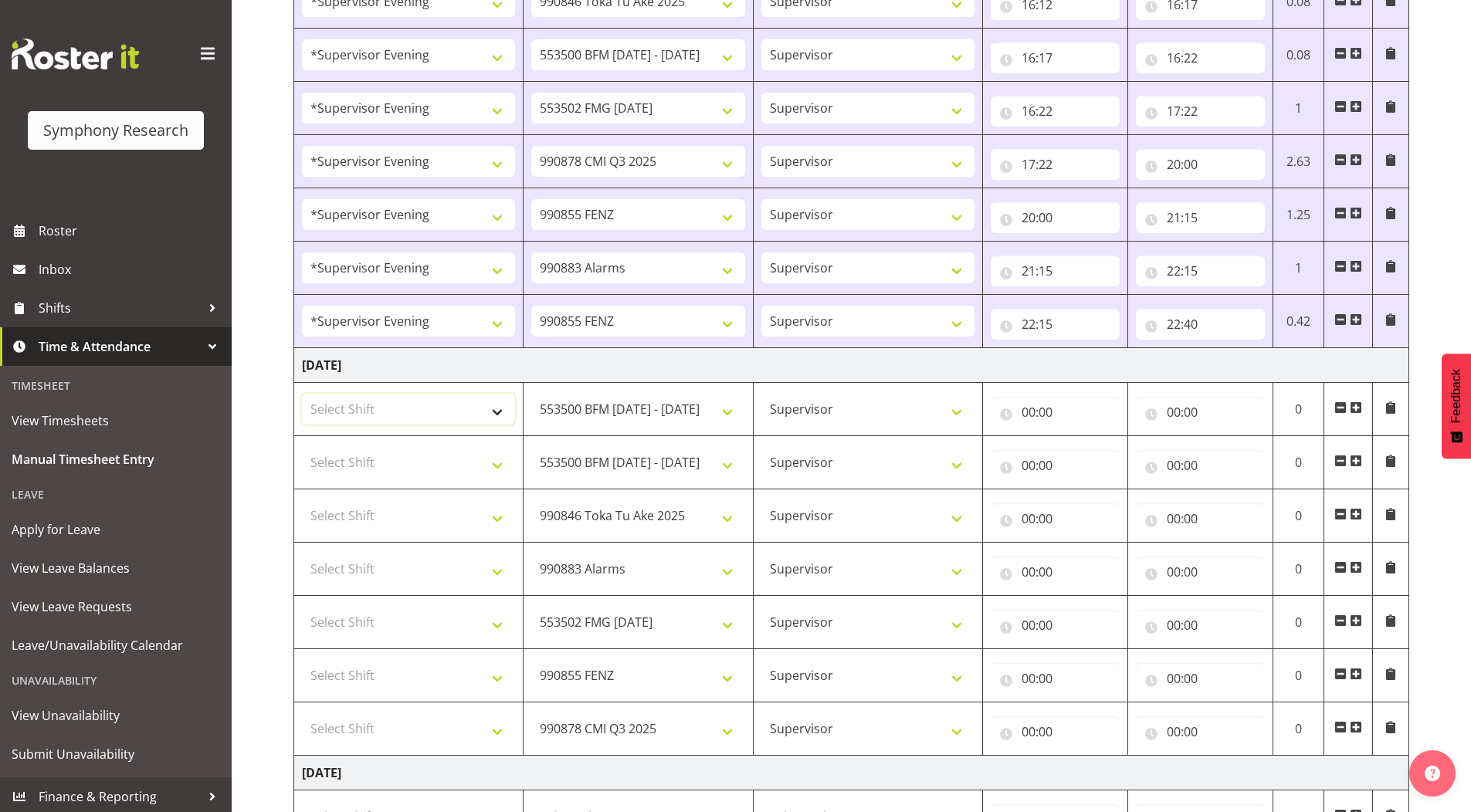
click at [380, 414] on select "Select Shift !!Weekend Residential (Roster IT Shift Label) *Business 9/10am ~ 4…" at bounding box center [408, 409] width 213 height 31
select select "4583"
click at [302, 394] on select "Select Shift !!Weekend Residential (Roster IT Shift Label) *Business 9/10am ~ 4…" at bounding box center [408, 409] width 213 height 31
click at [353, 459] on select "Select Shift !!Weekend Residential (Roster IT Shift Label) *Business 9/10am ~ 4…" at bounding box center [408, 463] width 213 height 31
select select "4583"
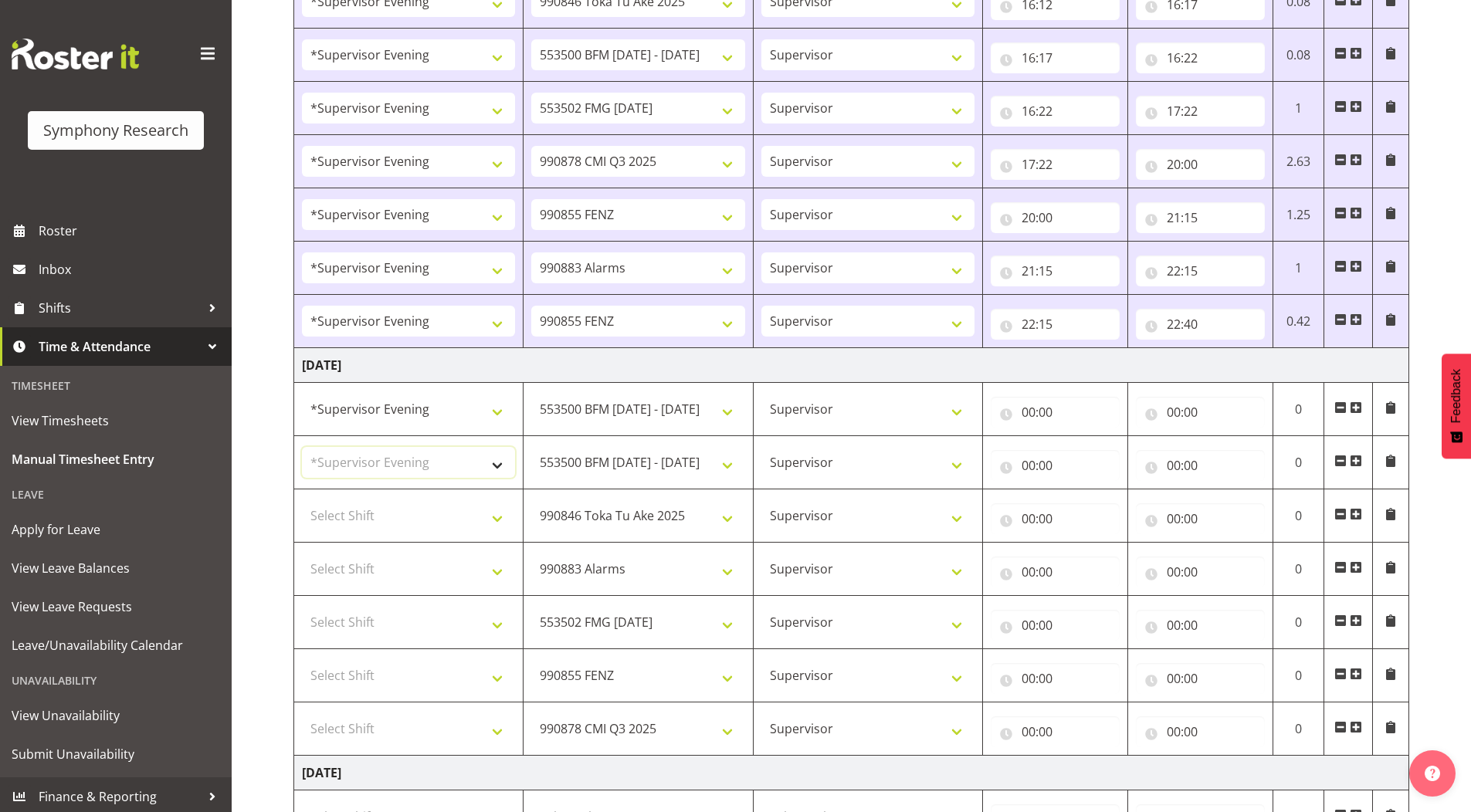
click at [302, 447] on select "Select Shift !!Weekend Residential (Roster IT Shift Label) *Business 9/10am ~ 4…" at bounding box center [408, 463] width 213 height 31
click at [349, 518] on select "Select Shift !!Weekend Residential (Roster IT Shift Label) *Business 9/10am ~ 4…" at bounding box center [408, 516] width 213 height 31
select select "4583"
click at [302, 500] on select "Select Shift !!Weekend Residential (Roster IT Shift Label) *Business 9/10am ~ 4…" at bounding box center [408, 516] width 213 height 31
click at [370, 571] on select "Select Shift !!Weekend Residential (Roster IT Shift Label) *Business 9/10am ~ 4…" at bounding box center [408, 569] width 213 height 31
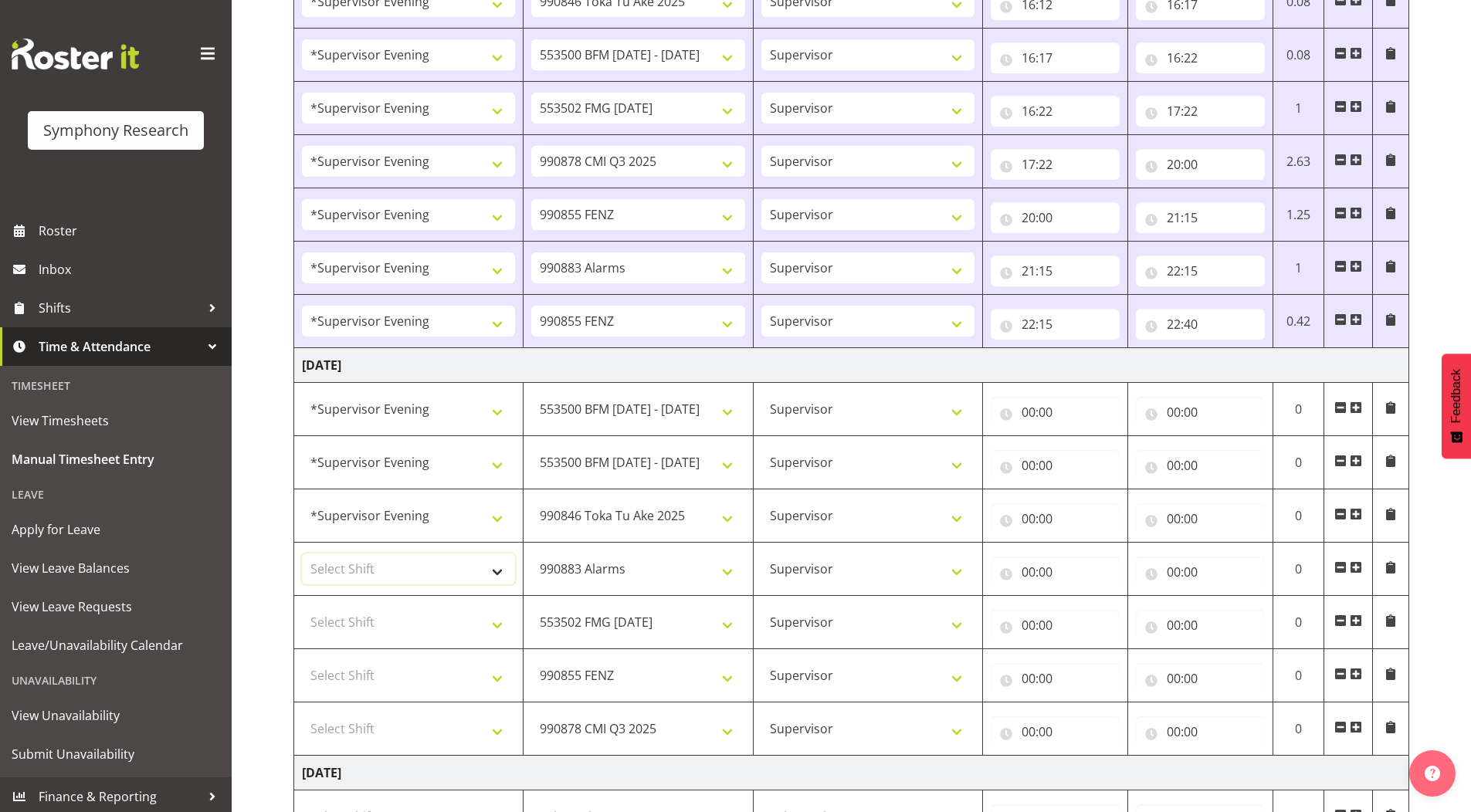
select select "4583"
click at [302, 554] on select "Select Shift !!Weekend Residential (Roster IT Shift Label) *Business 9/10am ~ 4…" at bounding box center [408, 569] width 213 height 31
click at [355, 626] on select "Select Shift !!Weekend Residential (Roster IT Shift Label) *Business 9/10am ~ 4…" at bounding box center [408, 623] width 213 height 31
select select "4583"
click at [302, 607] on select "Select Shift !!Weekend Residential (Roster IT Shift Label) *Business 9/10am ~ 4…" at bounding box center [408, 623] width 213 height 31
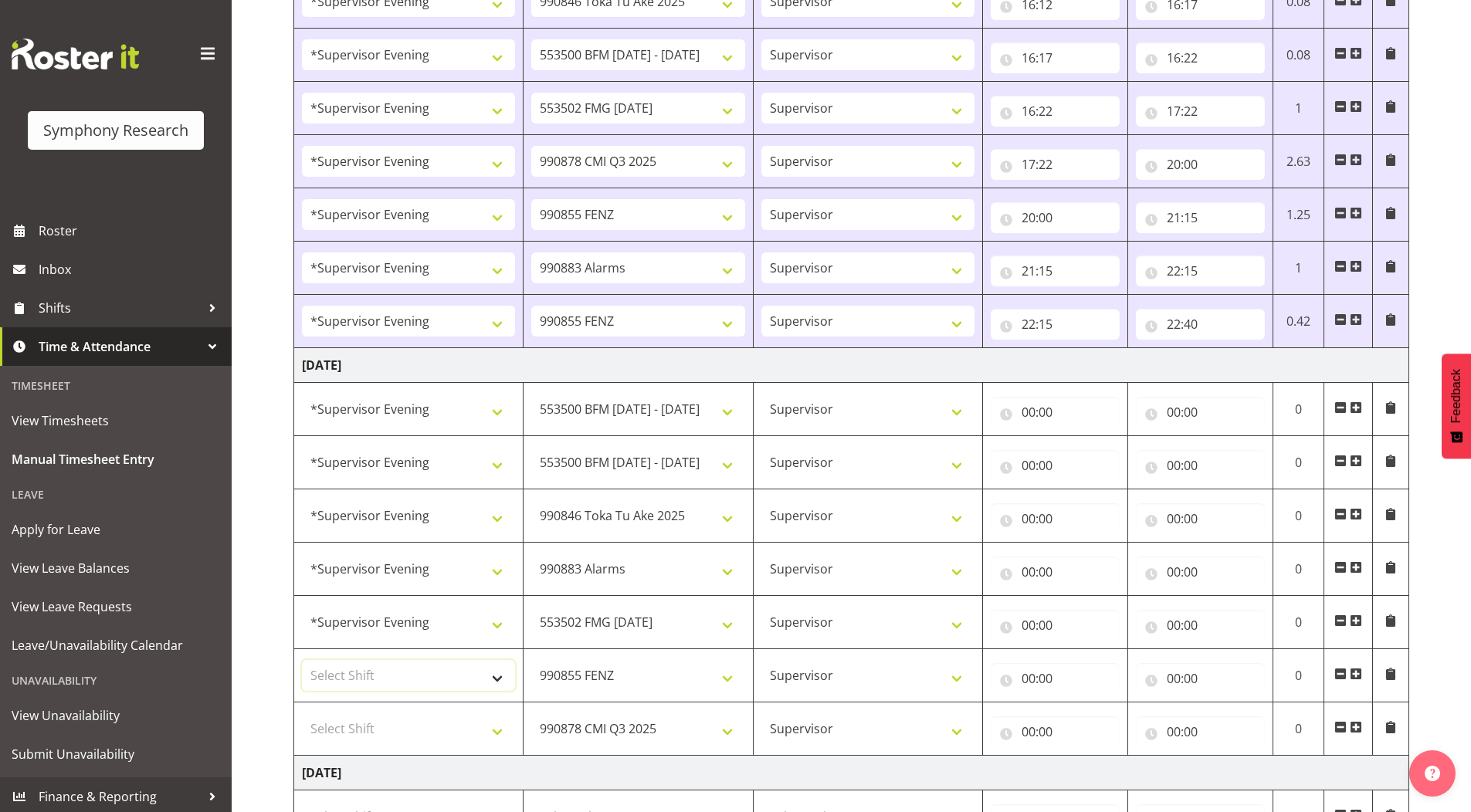
click at [366, 674] on select "Select Shift !!Weekend Residential (Roster IT Shift Label) *Business 9/10am ~ 4…" at bounding box center [408, 676] width 213 height 31
select select "4583"
click at [302, 660] on select "Select Shift !!Weekend Residential (Roster IT Shift Label) *Business 9/10am ~ 4…" at bounding box center [408, 676] width 213 height 31
click at [355, 725] on select "Select Shift !!Weekend Residential (Roster IT Shift Label) *Business 9/10am ~ 4…" at bounding box center [408, 729] width 213 height 31
select select "4583"
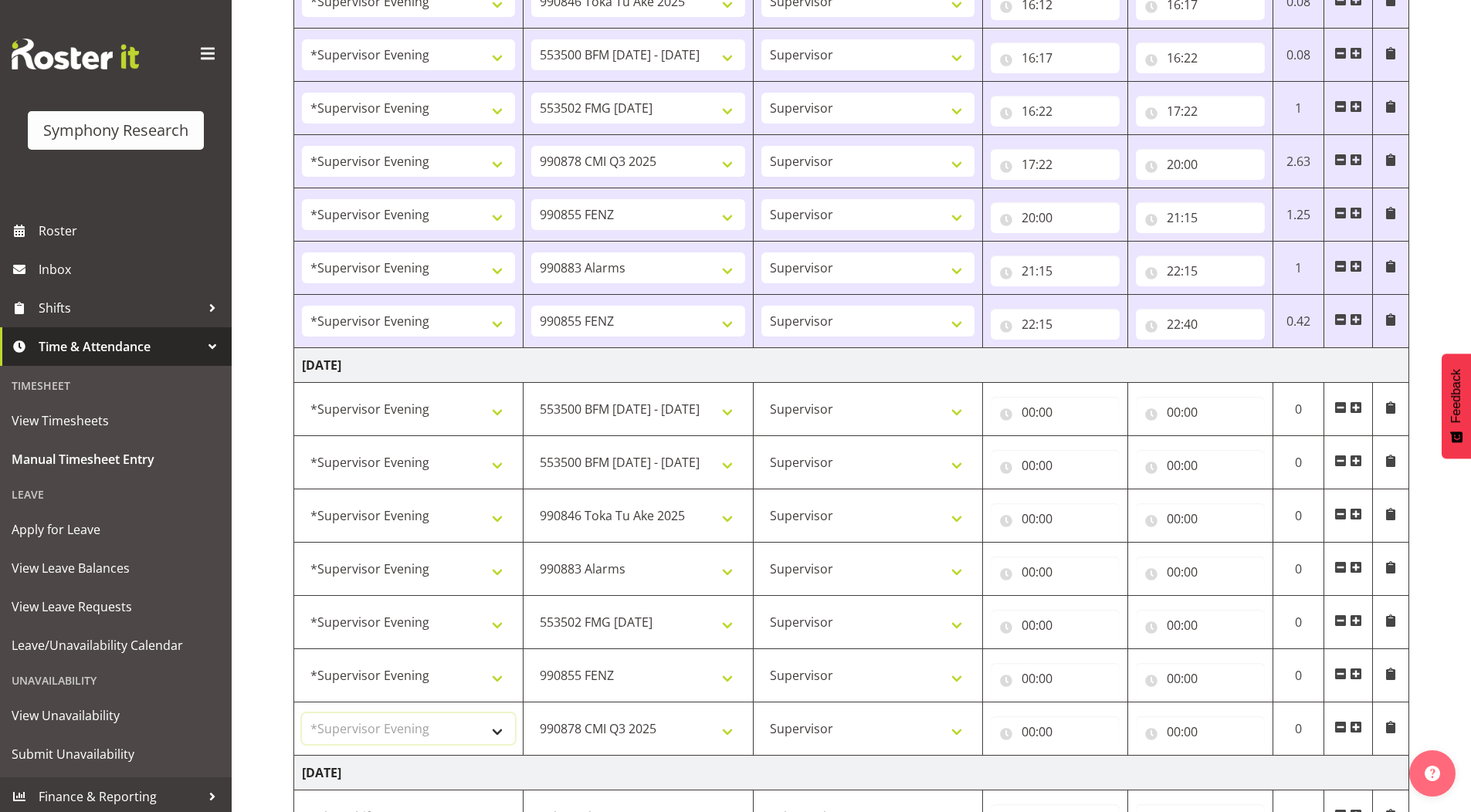
click at [302, 714] on select "Select Shift !!Weekend Residential (Roster IT Shift Label) *Business 9/10am ~ 4…" at bounding box center [408, 729] width 213 height 31
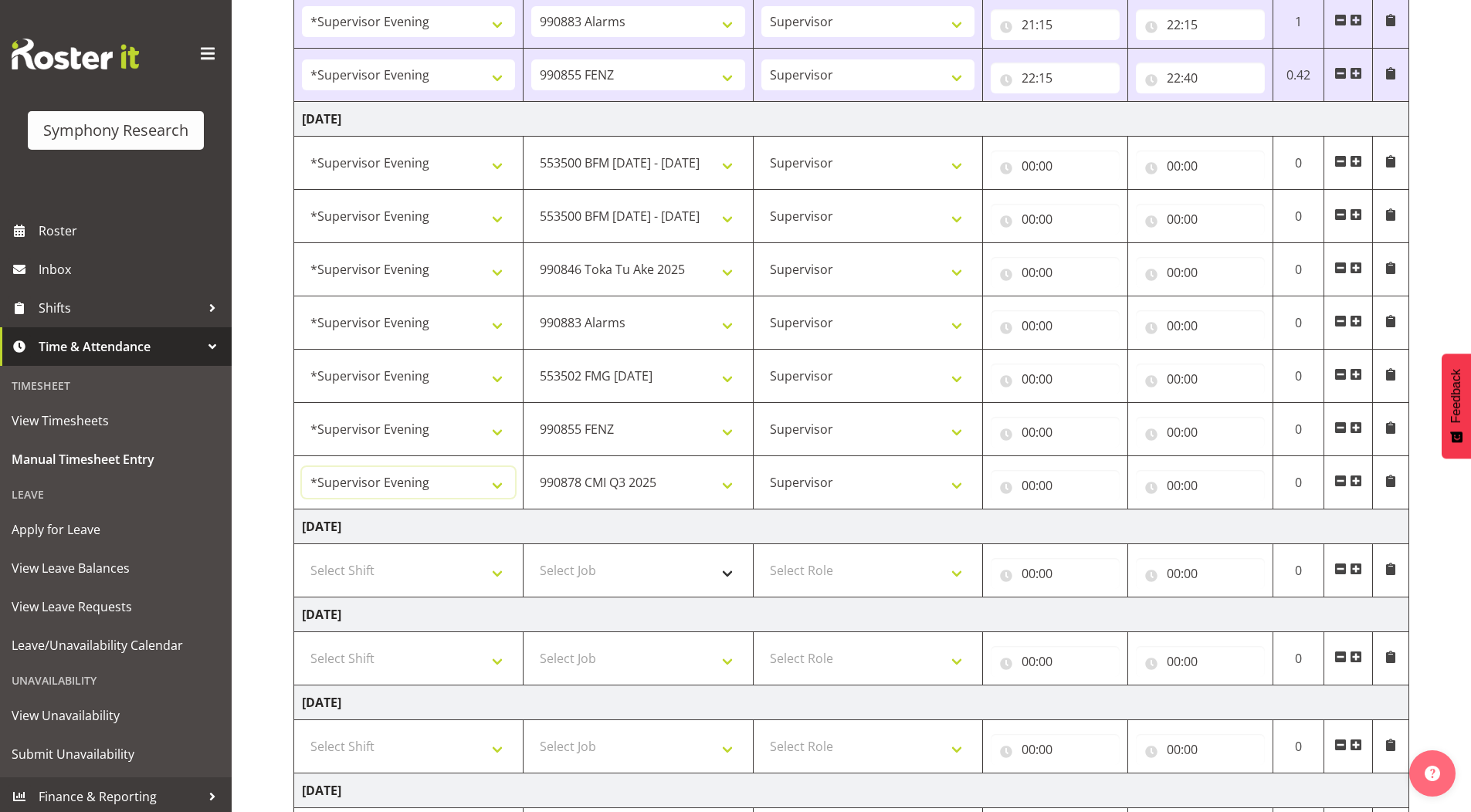
scroll to position [618, 0]
